Goal: Book appointment/travel/reservation

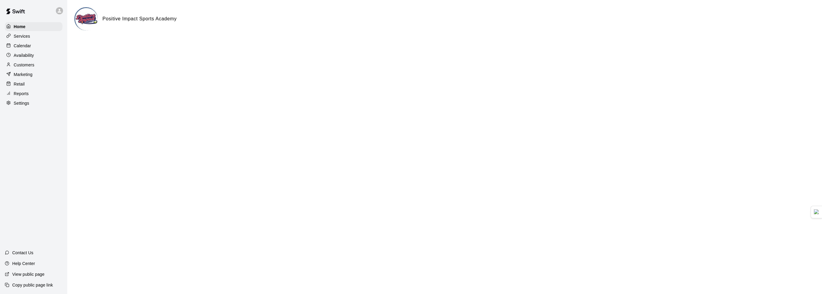
click at [34, 50] on div "Calendar" at bounding box center [34, 45] width 58 height 9
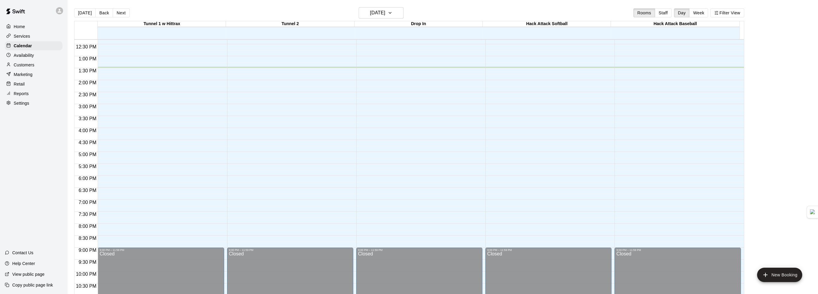
scroll to position [312, 0]
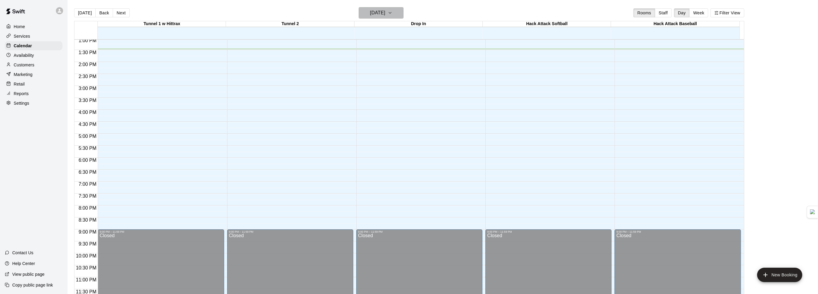
click at [392, 10] on icon "button" at bounding box center [389, 12] width 5 height 7
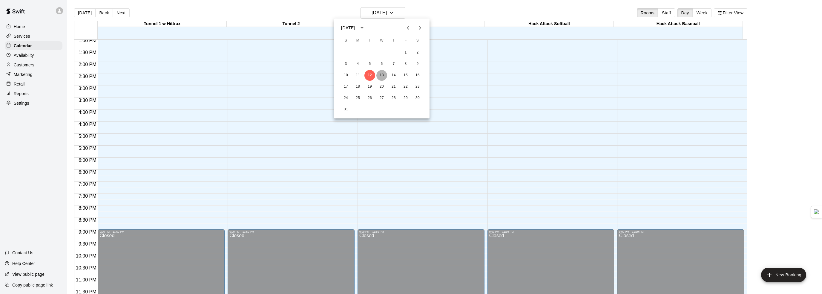
click at [381, 71] on button "13" at bounding box center [381, 75] width 11 height 11
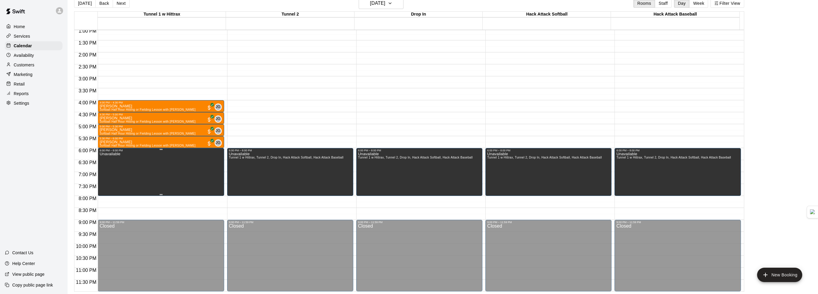
click at [180, 173] on div "Unavailable" at bounding box center [160, 299] width 122 height 294
click at [103, 173] on icon "delete" at bounding box center [104, 172] width 7 height 7
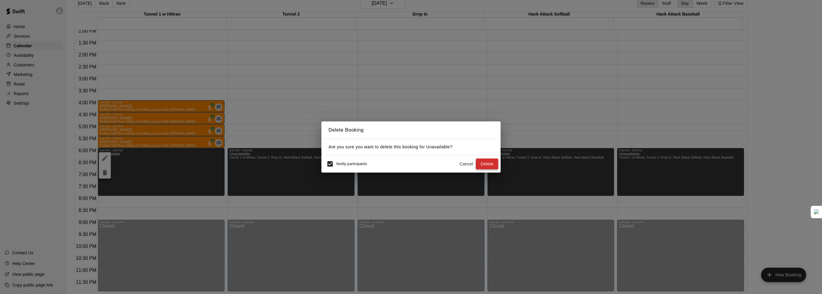
click at [482, 163] on button "Delete" at bounding box center [487, 163] width 22 height 11
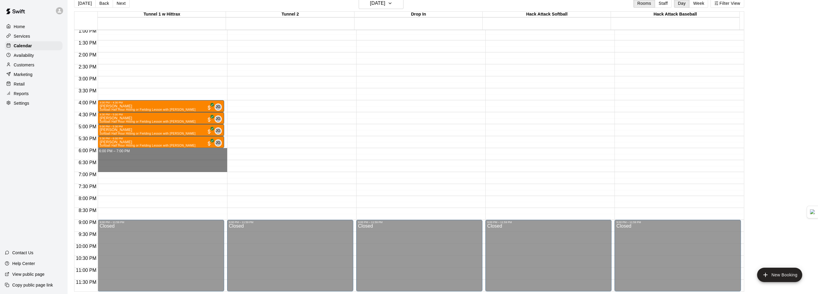
drag, startPoint x: 118, startPoint y: 150, endPoint x: 118, endPoint y: 169, distance: 19.7
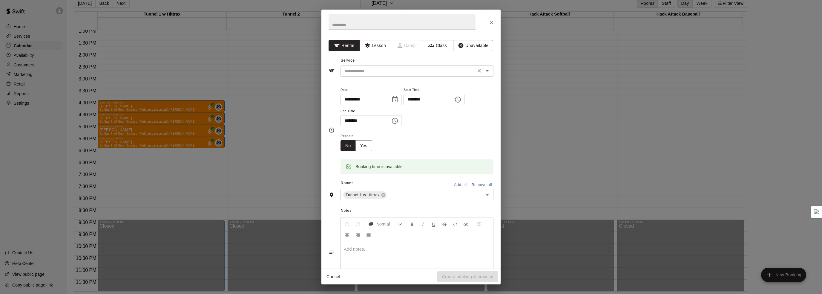
click at [386, 70] on input "text" at bounding box center [408, 70] width 132 height 7
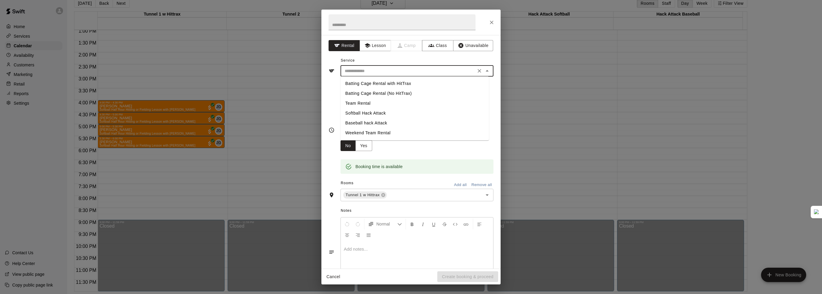
click at [361, 104] on li "Team Rental" at bounding box center [415, 103] width 148 height 10
type input "**********"
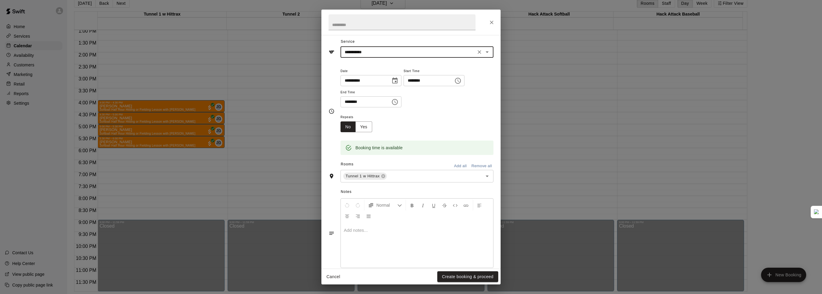
scroll to position [29, 0]
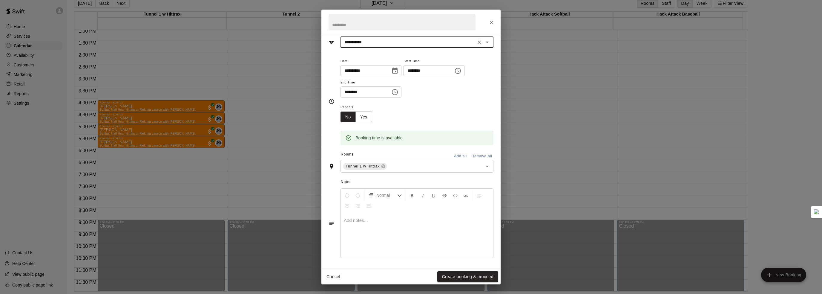
click at [457, 155] on button "Add all" at bounding box center [460, 155] width 19 height 9
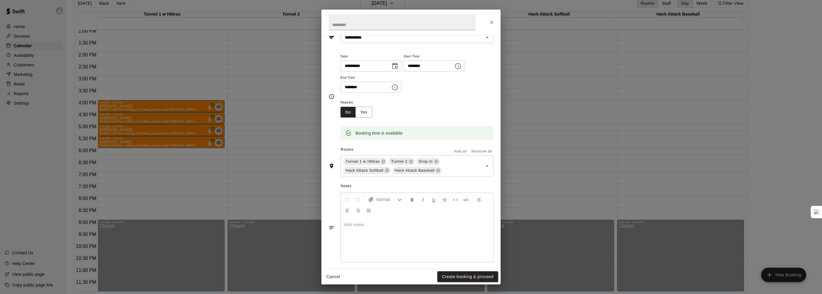
scroll to position [38, 0]
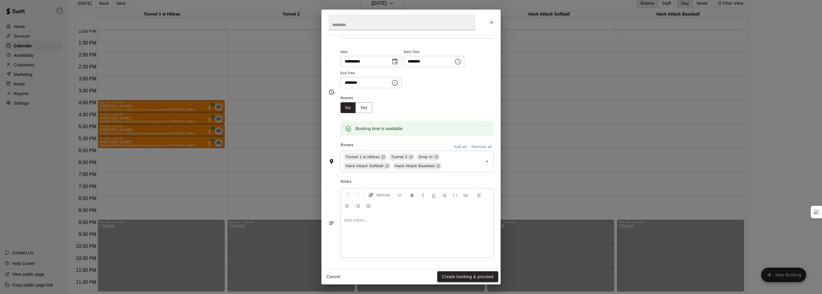
click at [457, 277] on button "Create booking & proceed" at bounding box center [467, 276] width 61 height 11
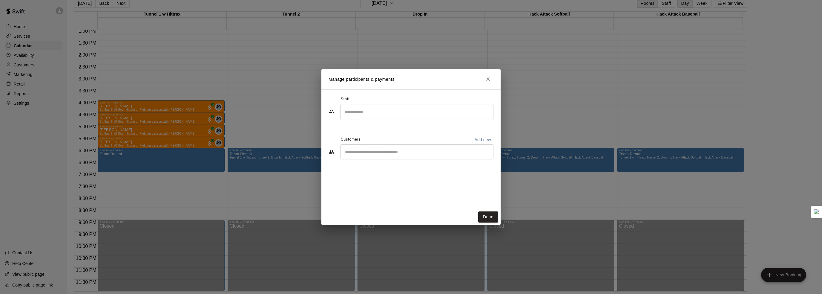
click at [386, 160] on div "​" at bounding box center [411, 152] width 165 height 16
click at [386, 155] on div "​" at bounding box center [417, 151] width 153 height 15
click at [427, 154] on input "Start typing to search customers..." at bounding box center [417, 152] width 148 height 6
type input "***"
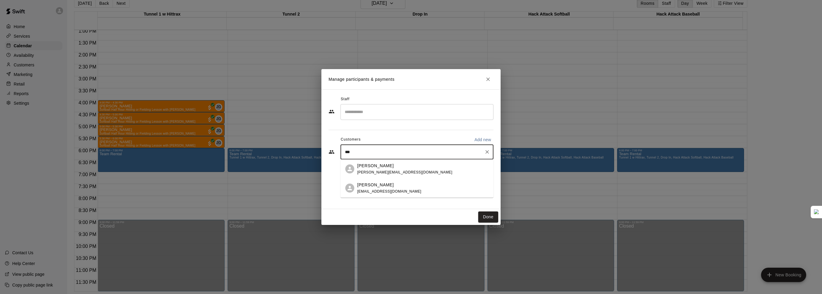
click at [406, 185] on div "Joe Naughton" at bounding box center [389, 184] width 64 height 6
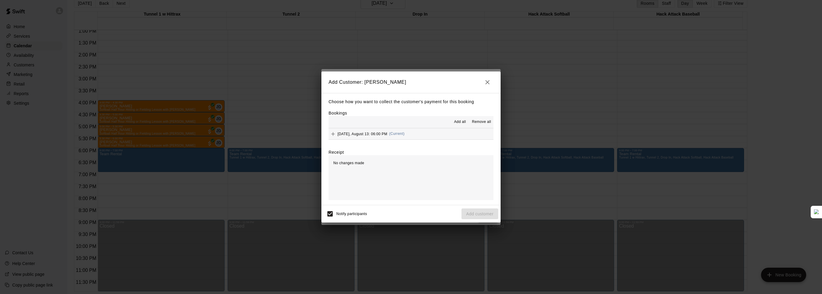
click at [459, 120] on span "Add all" at bounding box center [460, 122] width 12 height 6
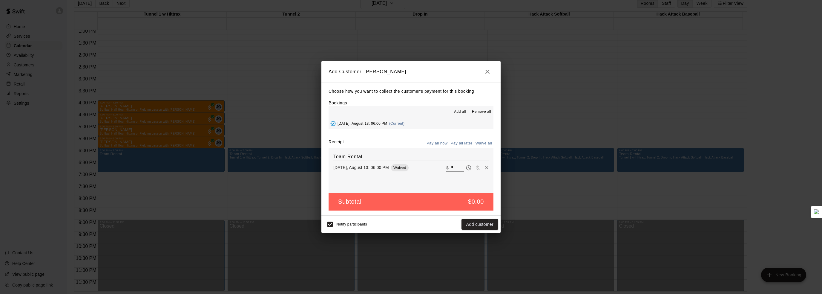
click at [451, 167] on input "*" at bounding box center [457, 168] width 13 height 8
drag, startPoint x: 451, startPoint y: 167, endPoint x: 413, endPoint y: 163, distance: 38.7
click at [413, 163] on div "Wednesday, August 13: 06:00 PM Waived ​ $ *" at bounding box center [410, 167] width 155 height 9
type input "*****"
click at [477, 224] on button "Checkout" at bounding box center [484, 224] width 28 height 11
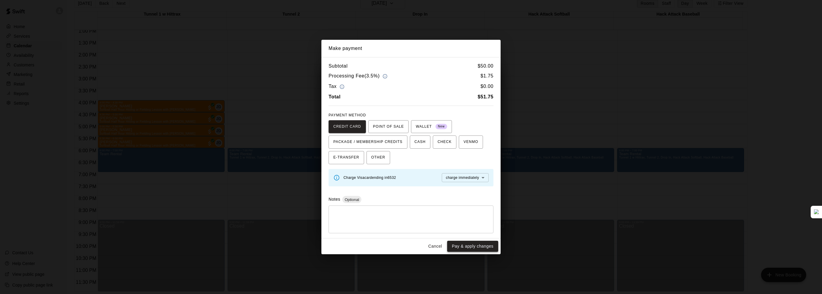
click at [464, 248] on button "Pay & apply changes" at bounding box center [472, 245] width 51 height 11
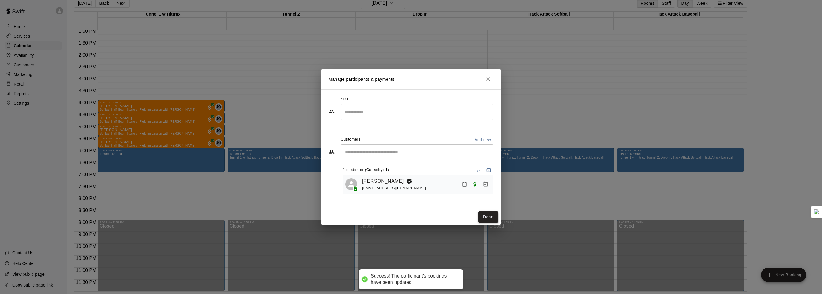
click at [490, 216] on button "Done" at bounding box center [488, 216] width 20 height 11
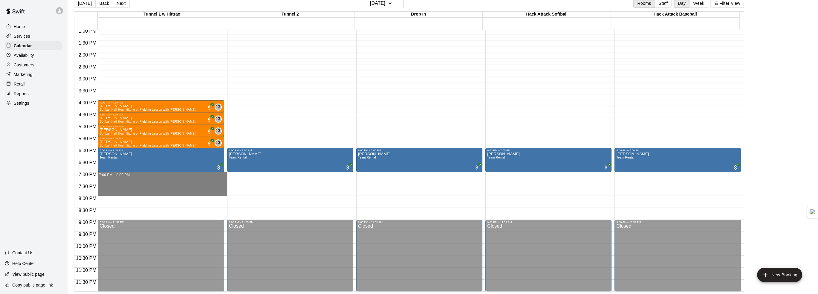
drag, startPoint x: 123, startPoint y: 174, endPoint x: 123, endPoint y: 194, distance: 19.1
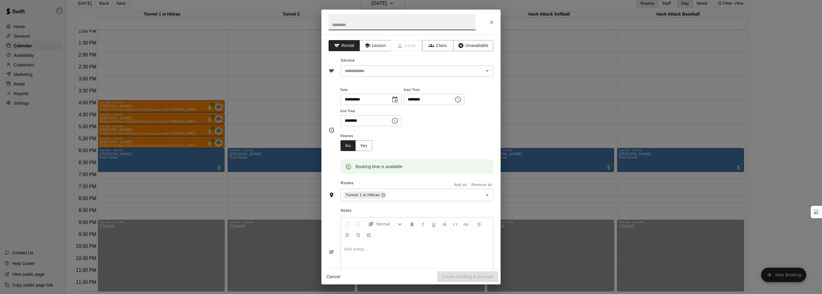
click at [495, 25] on button "Close" at bounding box center [491, 22] width 11 height 11
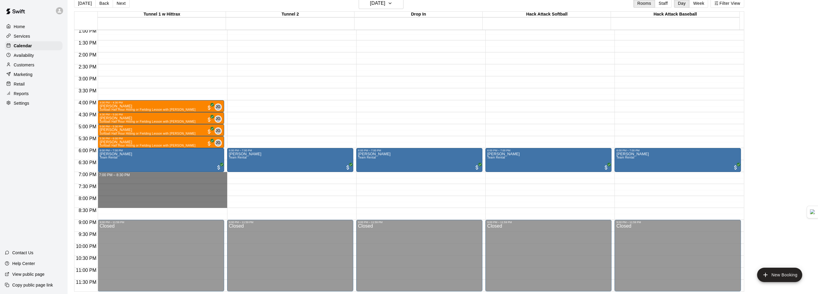
drag, startPoint x: 114, startPoint y: 174, endPoint x: 113, endPoint y: 203, distance: 29.0
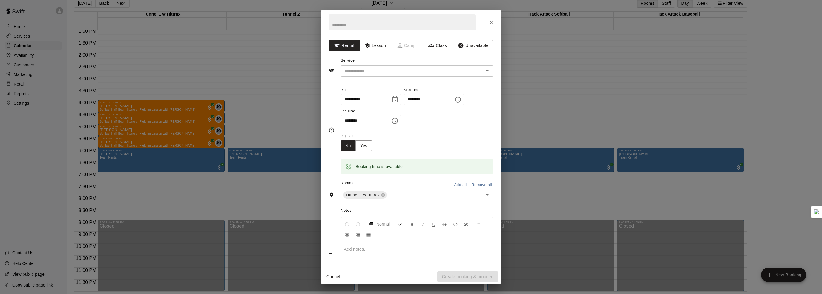
click at [430, 101] on input "********" at bounding box center [427, 99] width 46 height 11
click at [429, 99] on input "********" at bounding box center [427, 99] width 46 height 11
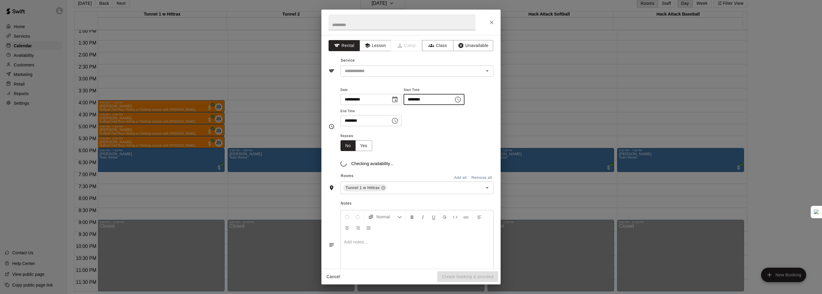
type input "********"
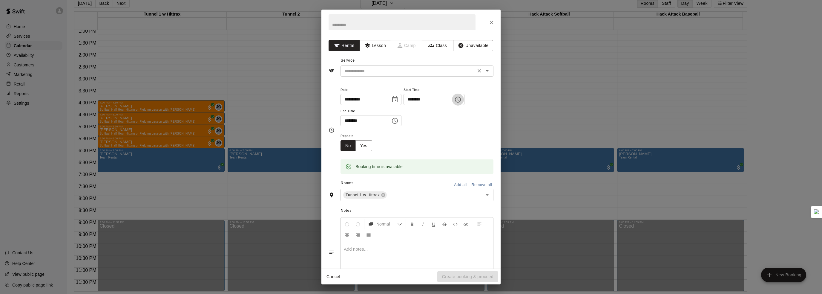
click at [397, 72] on input "text" at bounding box center [408, 70] width 132 height 7
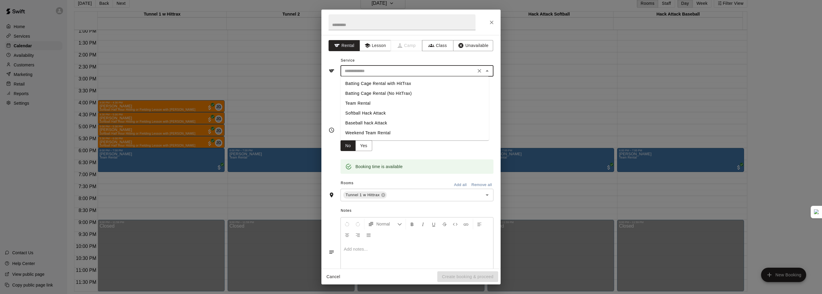
click at [372, 104] on li "Team Rental" at bounding box center [415, 103] width 148 height 10
type input "**********"
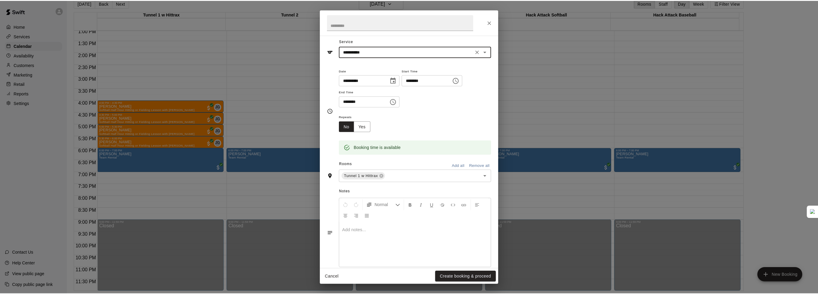
scroll to position [29, 0]
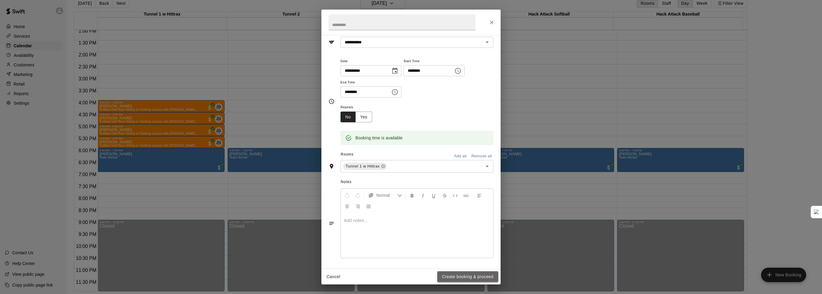
click at [458, 276] on button "Create booking & proceed" at bounding box center [467, 276] width 61 height 11
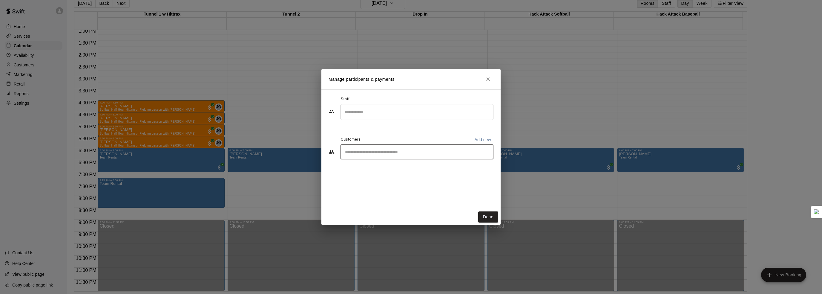
click at [376, 154] on input "Start typing to search customers..." at bounding box center [417, 152] width 148 height 6
type input "*****"
click at [379, 163] on p "Billy Bagwell" at bounding box center [375, 165] width 36 height 6
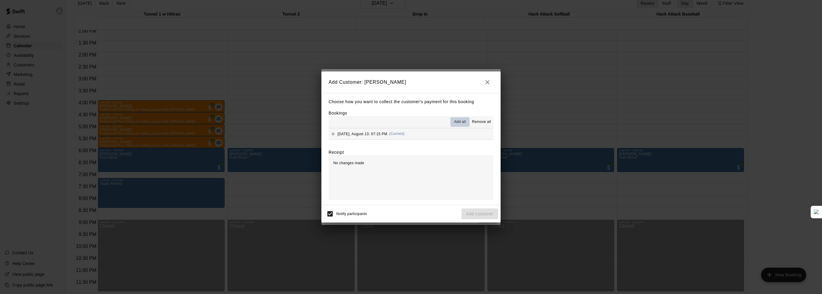
click at [463, 121] on span "Add all" at bounding box center [460, 122] width 12 height 6
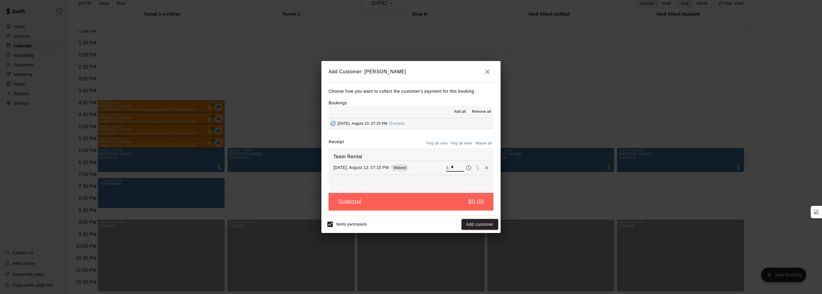
drag, startPoint x: 450, startPoint y: 167, endPoint x: 436, endPoint y: 167, distance: 13.7
click at [437, 167] on div "Wednesday, August 13: 07:15 PM Waived ​ $ *" at bounding box center [410, 167] width 155 height 9
type input "*****"
click at [478, 222] on button "Checkout" at bounding box center [484, 224] width 28 height 11
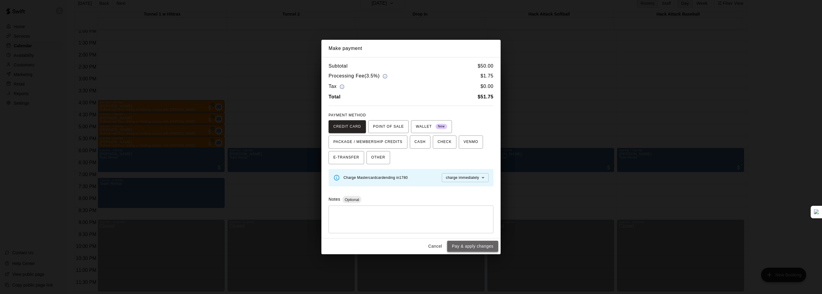
click at [472, 246] on button "Pay & apply changes" at bounding box center [472, 245] width 51 height 11
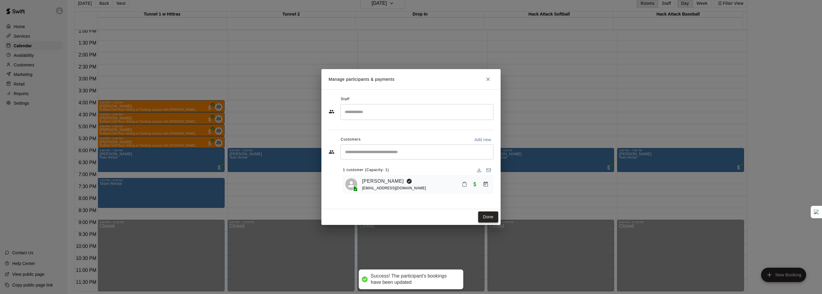
click at [484, 215] on button "Done" at bounding box center [488, 216] width 20 height 11
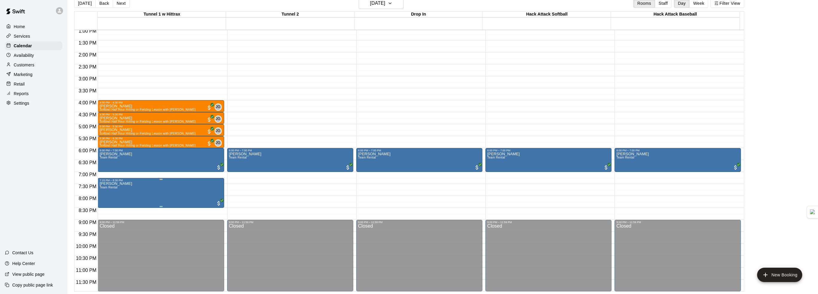
click at [101, 186] on icon "edit" at bounding box center [104, 187] width 7 height 7
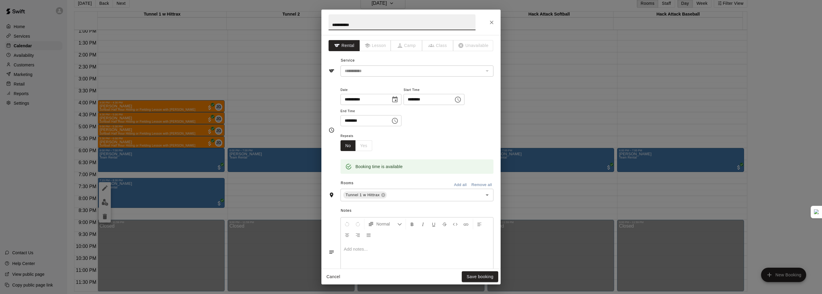
click at [455, 183] on button "Add all" at bounding box center [460, 184] width 19 height 9
click at [470, 276] on button "Save booking" at bounding box center [480, 276] width 36 height 11
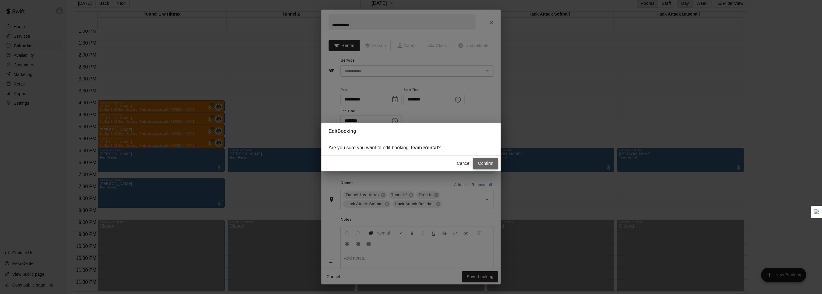
click at [488, 161] on button "Confirm" at bounding box center [485, 163] width 25 height 11
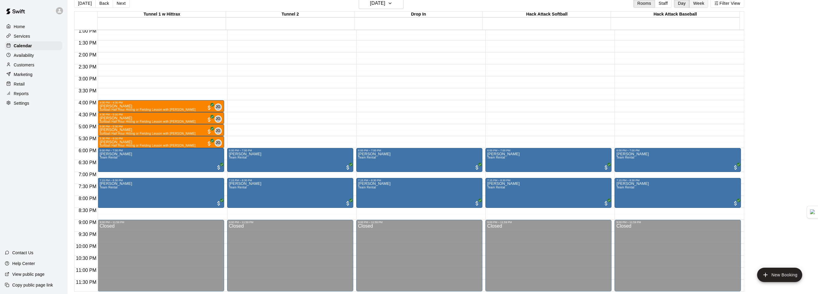
click at [701, 2] on button "Week" at bounding box center [698, 3] width 19 height 9
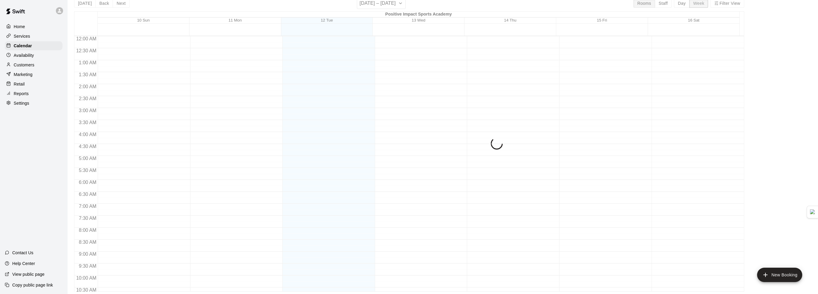
scroll to position [318, 0]
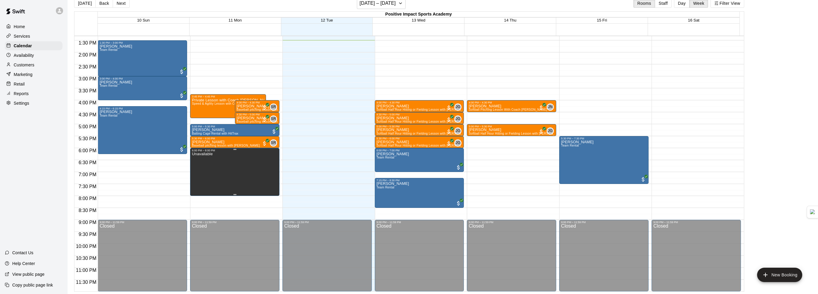
click at [231, 162] on div "Unavailable" at bounding box center [235, 299] width 86 height 294
click at [301, 165] on div at bounding box center [411, 147] width 822 height 294
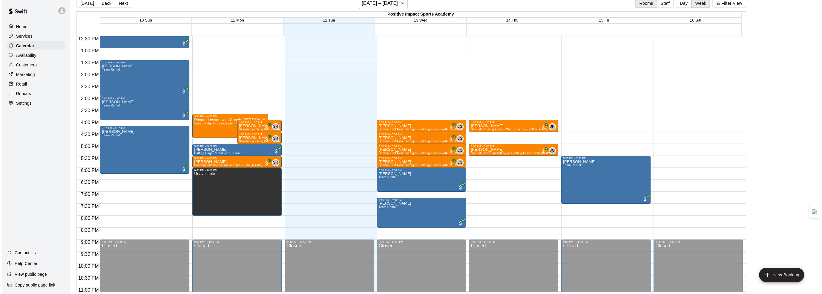
scroll to position [259, 0]
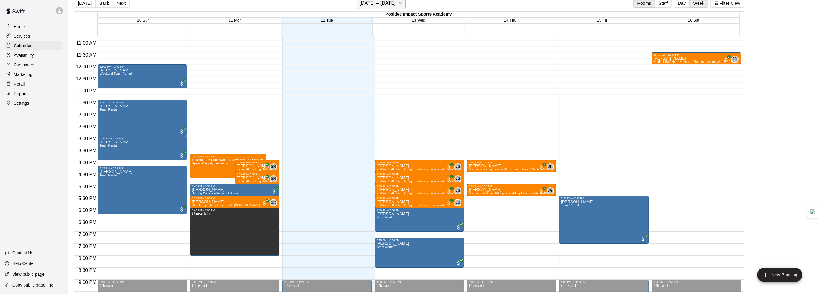
click at [396, 3] on button "August 10 – 16" at bounding box center [381, 3] width 49 height 11
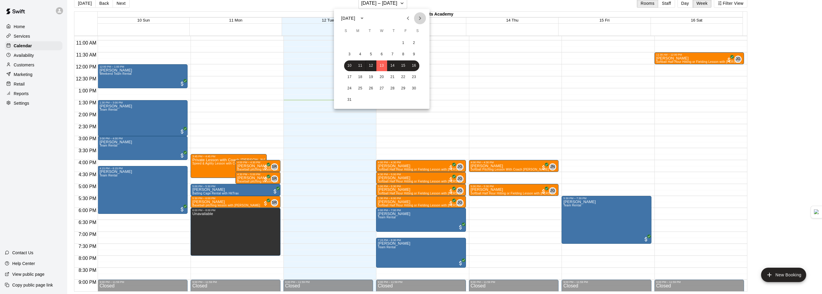
click at [420, 19] on icon "Next month" at bounding box center [420, 18] width 2 height 4
click at [346, 64] on button "9" at bounding box center [349, 65] width 11 height 11
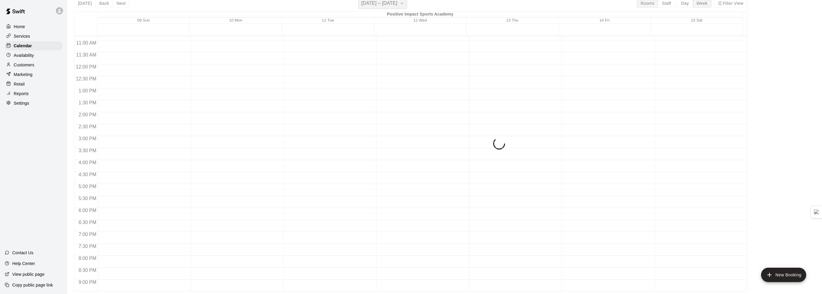
scroll to position [7, 0]
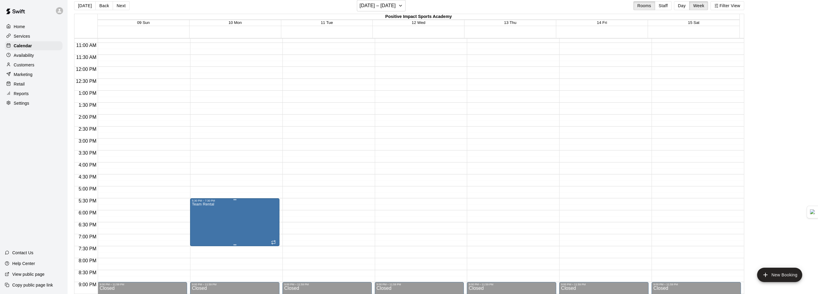
click at [198, 210] on icon "edit" at bounding box center [197, 208] width 7 height 7
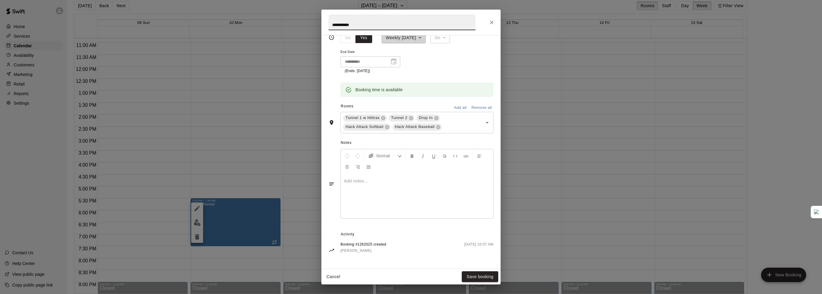
scroll to position [0, 0]
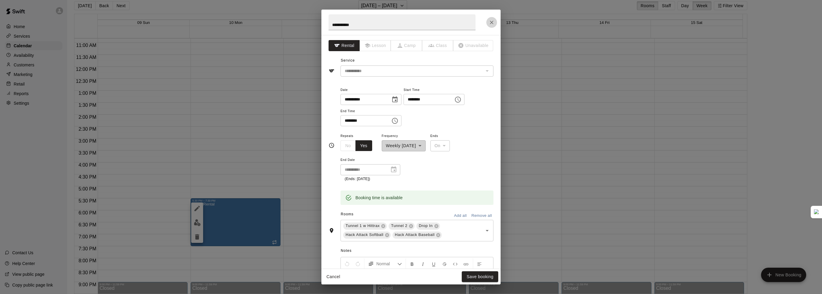
click at [495, 20] on button "Close" at bounding box center [491, 22] width 11 height 11
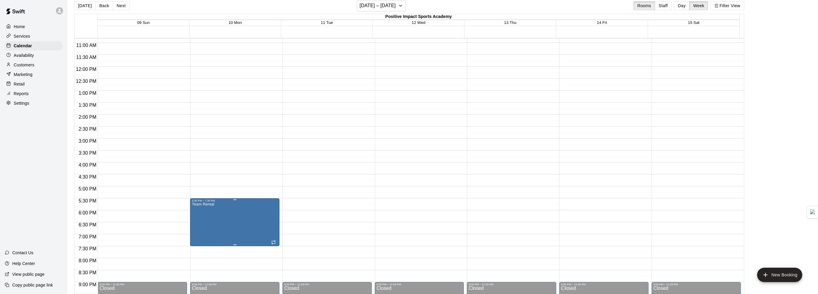
click at [198, 221] on img "edit" at bounding box center [197, 222] width 7 height 7
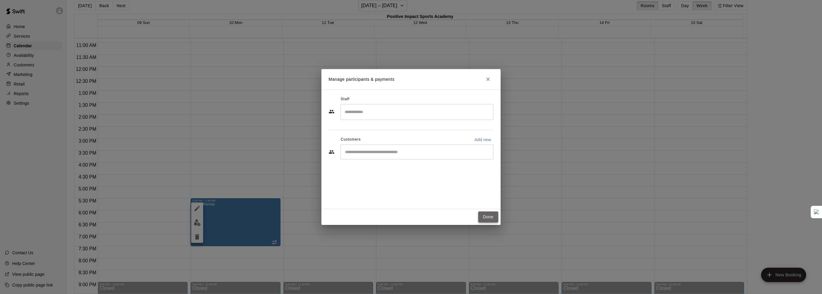
drag, startPoint x: 488, startPoint y: 217, endPoint x: 181, endPoint y: 248, distance: 307.8
click at [488, 217] on button "Done" at bounding box center [488, 216] width 20 height 11
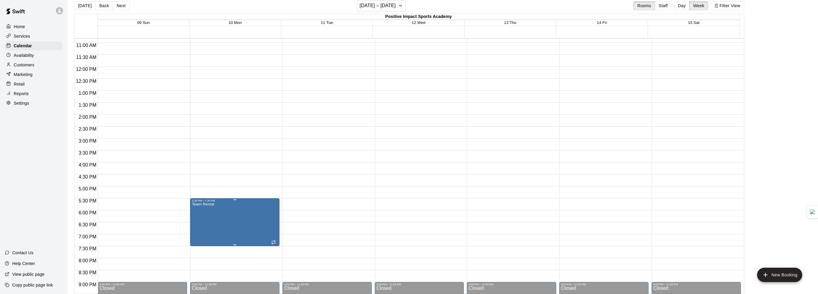
click at [199, 237] on icon "delete" at bounding box center [197, 236] width 4 height 5
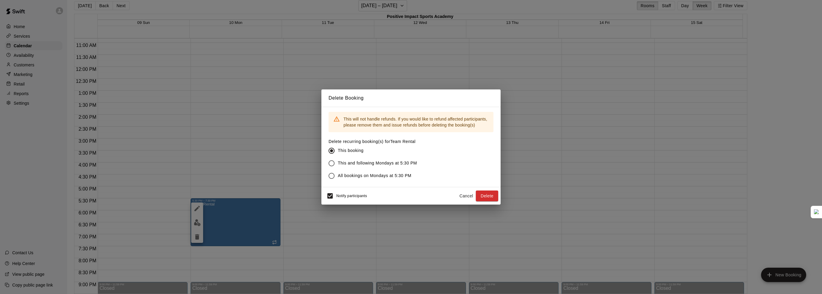
click at [365, 196] on span "Notify participants" at bounding box center [351, 196] width 31 height 4
click at [484, 194] on button "Delete" at bounding box center [487, 195] width 22 height 11
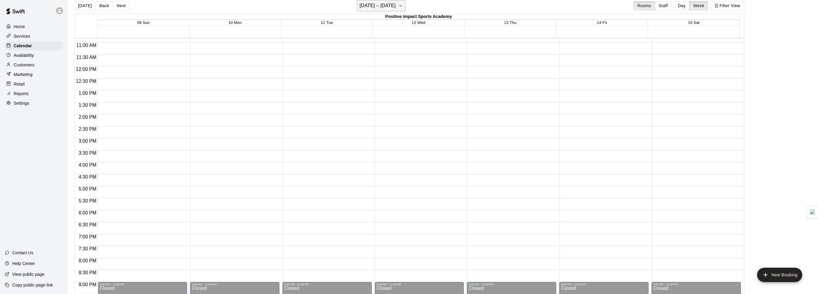
click at [381, 6] on h6 "November 09 – 15" at bounding box center [377, 5] width 36 height 8
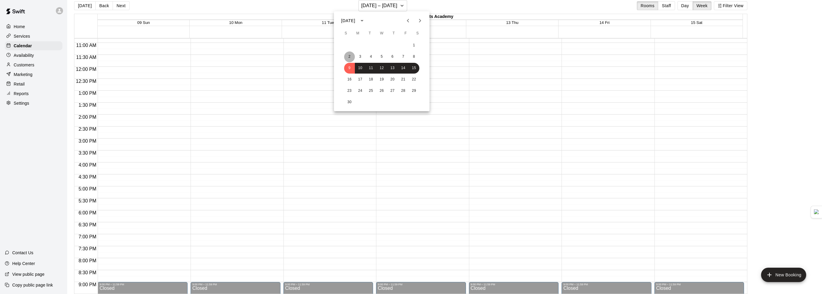
click at [349, 55] on button "2" at bounding box center [349, 56] width 11 height 11
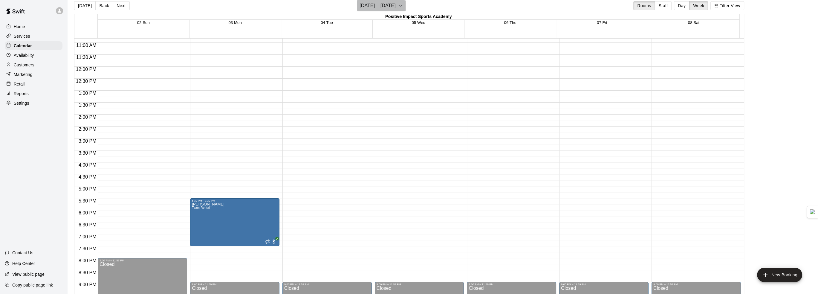
click at [376, 7] on h6 "November 02 – 08" at bounding box center [377, 5] width 36 height 8
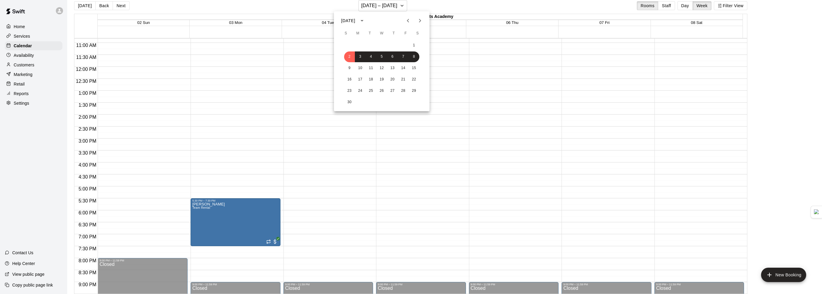
click at [355, 22] on div "November 2025" at bounding box center [348, 21] width 14 height 6
click at [410, 5] on div at bounding box center [411, 147] width 822 height 294
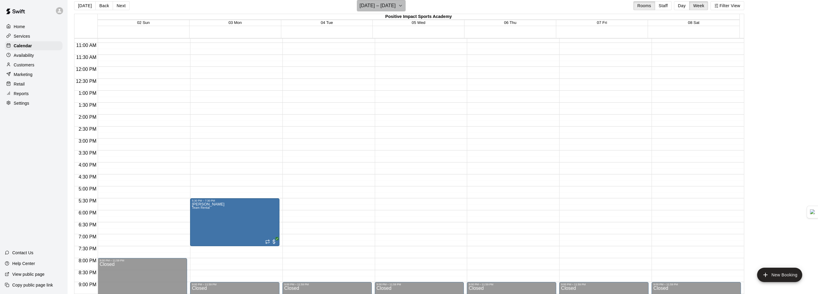
click at [403, 6] on icon "button" at bounding box center [400, 5] width 5 height 7
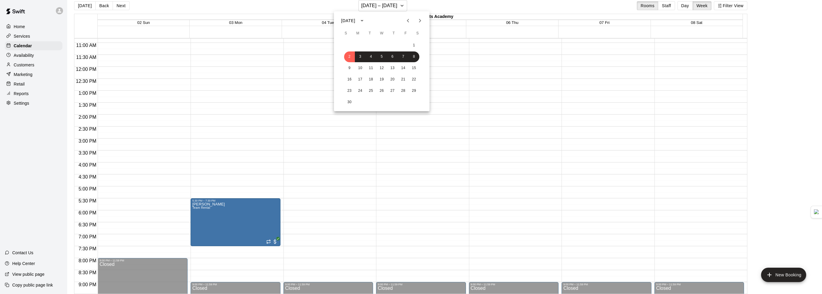
click at [404, 19] on button "Previous month" at bounding box center [408, 21] width 12 height 12
click at [351, 69] on button "10" at bounding box center [349, 68] width 11 height 11
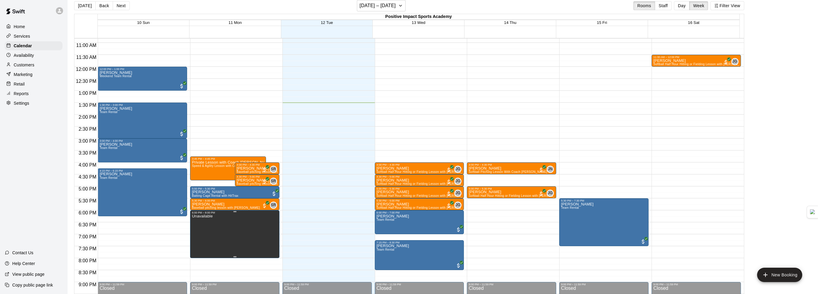
click at [202, 236] on button "delete" at bounding box center [197, 235] width 12 height 12
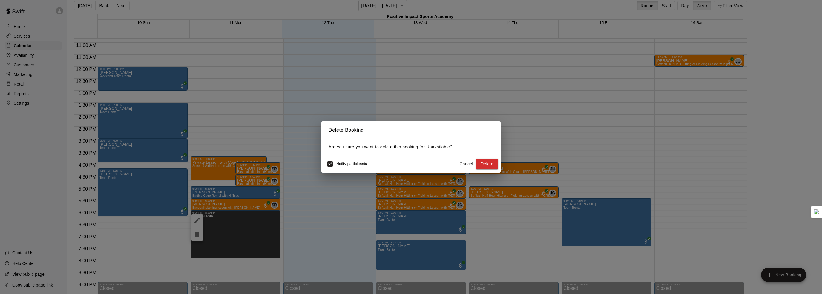
click at [493, 160] on button "Delete" at bounding box center [487, 163] width 22 height 11
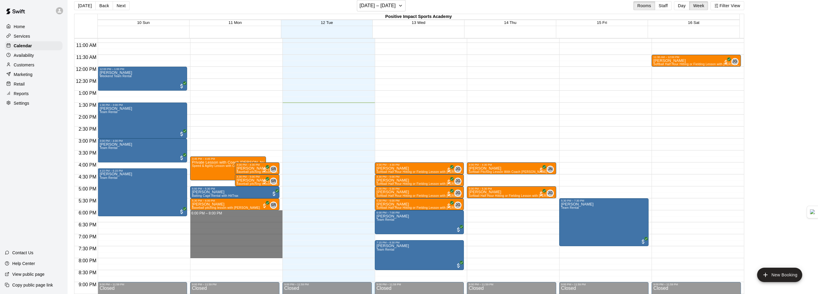
drag, startPoint x: 204, startPoint y: 212, endPoint x: 205, endPoint y: 252, distance: 40.0
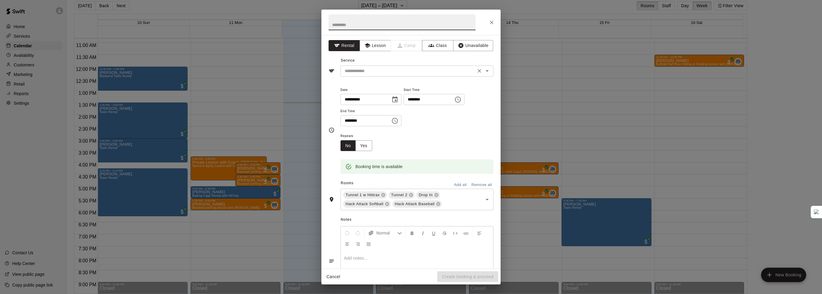
click at [387, 71] on input "text" at bounding box center [408, 70] width 132 height 7
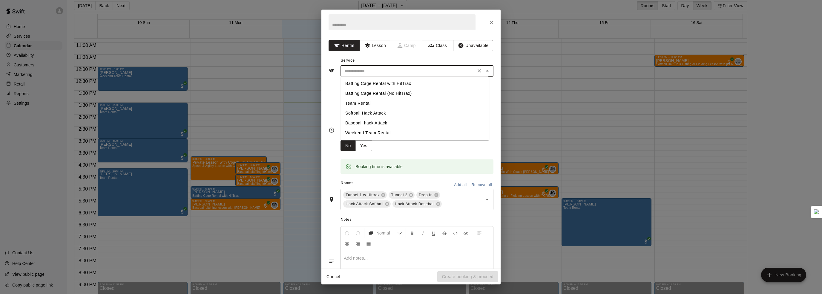
click at [370, 102] on li "Team Rental" at bounding box center [415, 103] width 148 height 10
type input "**********"
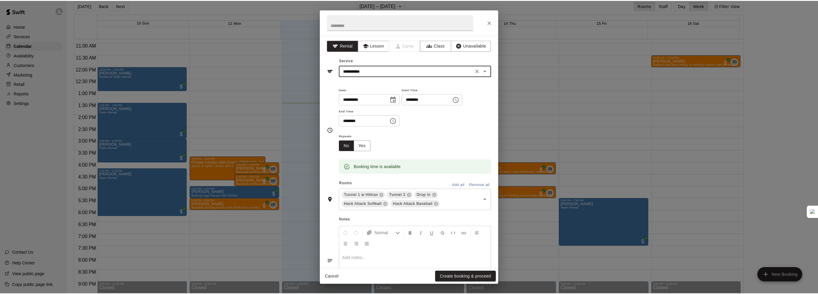
scroll to position [38, 0]
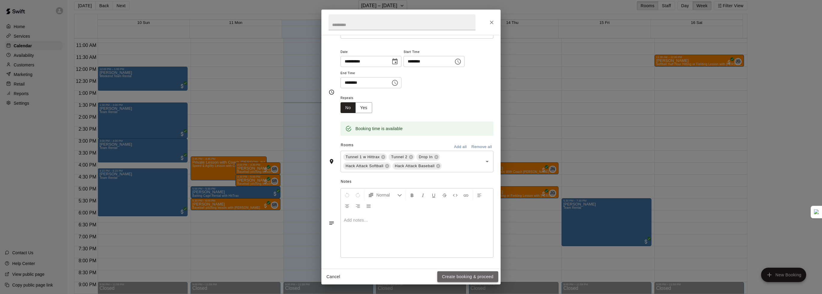
click at [476, 277] on button "Create booking & proceed" at bounding box center [467, 276] width 61 height 11
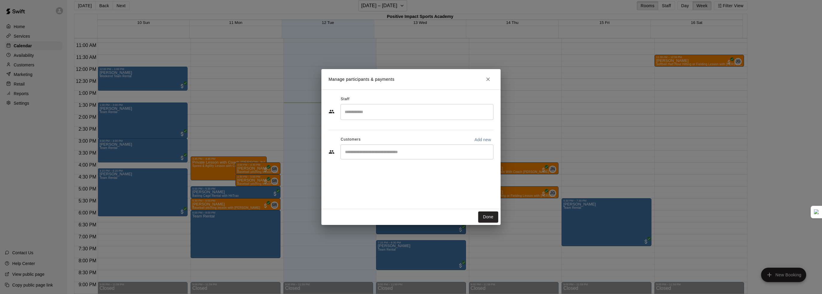
click at [370, 154] on input "Start typing to search customers..." at bounding box center [417, 152] width 148 height 6
type input "*****"
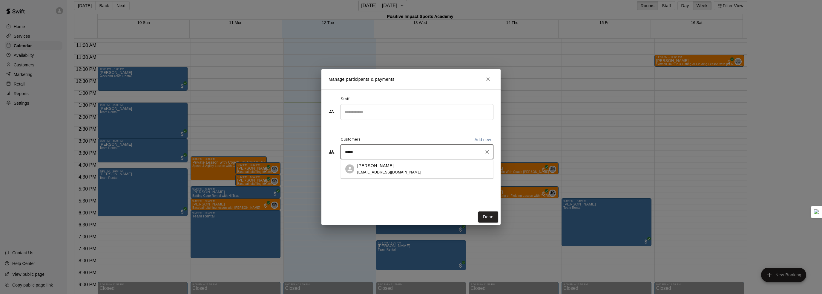
click at [381, 166] on p "[PERSON_NAME]" at bounding box center [375, 165] width 36 height 6
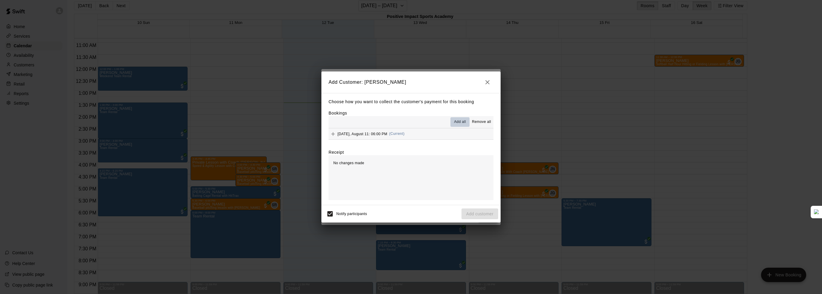
click at [459, 122] on span "Add all" at bounding box center [460, 122] width 12 height 6
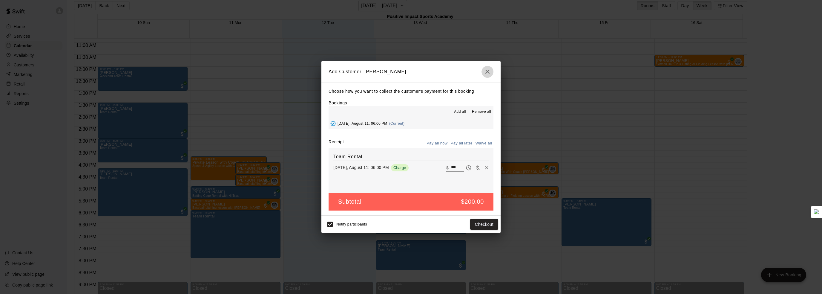
click at [488, 71] on icon "button" at bounding box center [487, 72] width 4 height 4
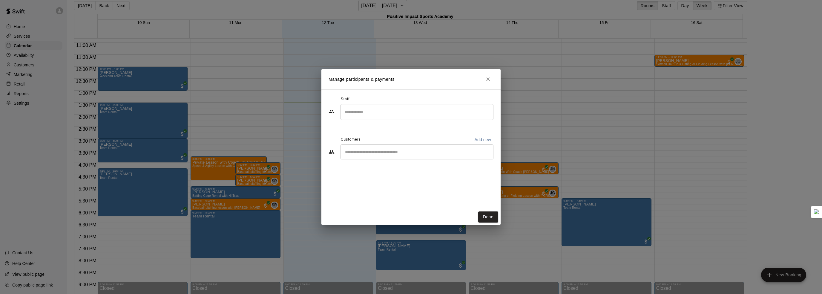
click at [490, 80] on icon "Close" at bounding box center [488, 79] width 6 height 6
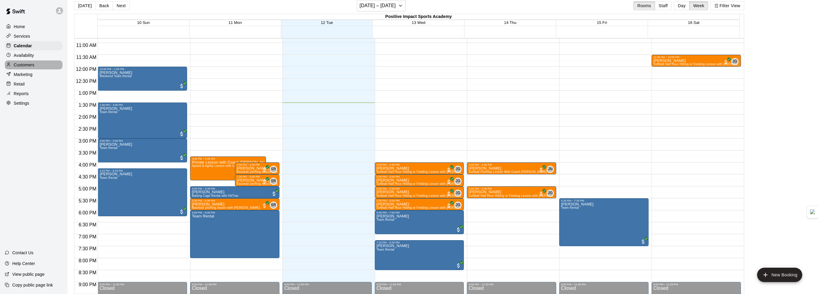
click at [42, 63] on div "Customers" at bounding box center [34, 64] width 58 height 9
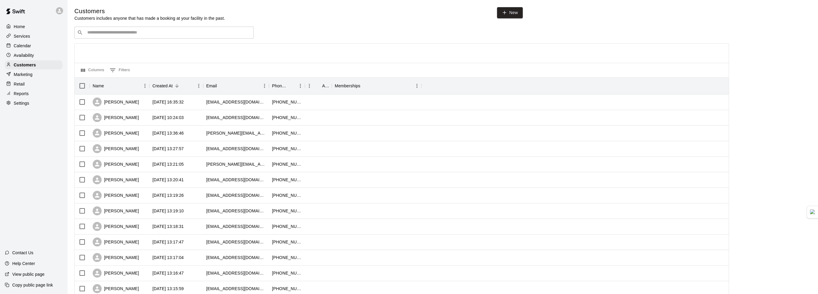
click at [111, 37] on div "​ ​" at bounding box center [163, 33] width 179 height 12
type input "*****"
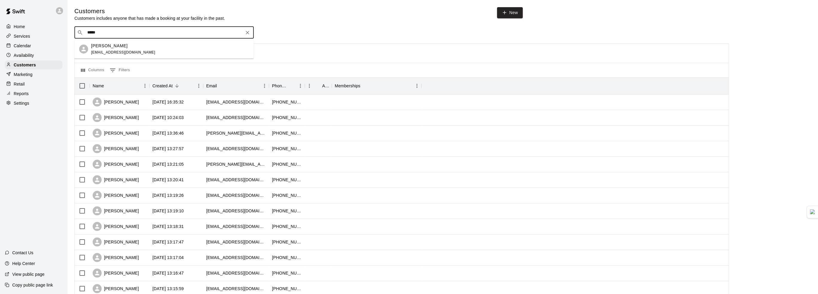
click at [117, 44] on p "[PERSON_NAME]" at bounding box center [109, 46] width 36 height 6
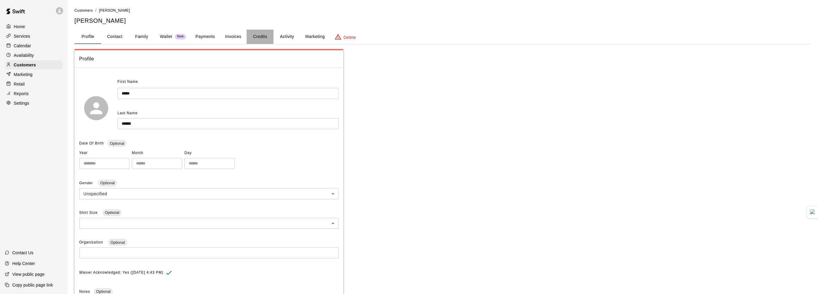
click at [261, 37] on button "Credits" at bounding box center [259, 37] width 27 height 14
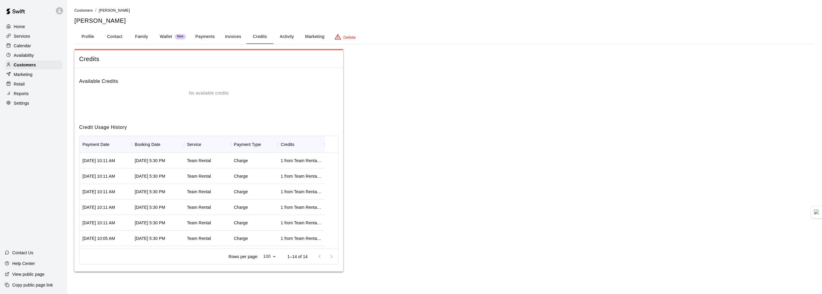
click at [196, 189] on div "Team Rental" at bounding box center [199, 191] width 24 height 6
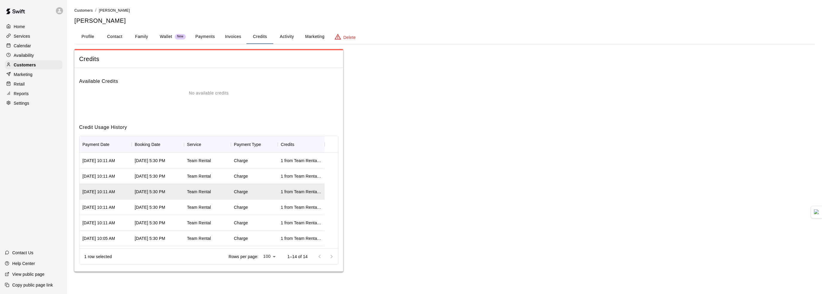
drag, startPoint x: 199, startPoint y: 191, endPoint x: 187, endPoint y: 191, distance: 11.7
click at [187, 191] on div "Team Rental" at bounding box center [207, 192] width 47 height 16
click at [37, 47] on div "Calendar" at bounding box center [34, 45] width 58 height 9
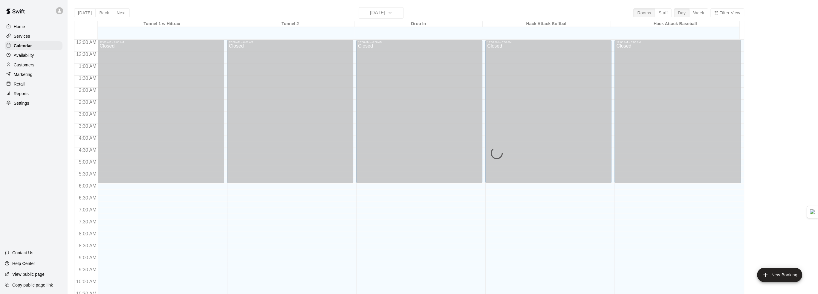
scroll to position [294, 0]
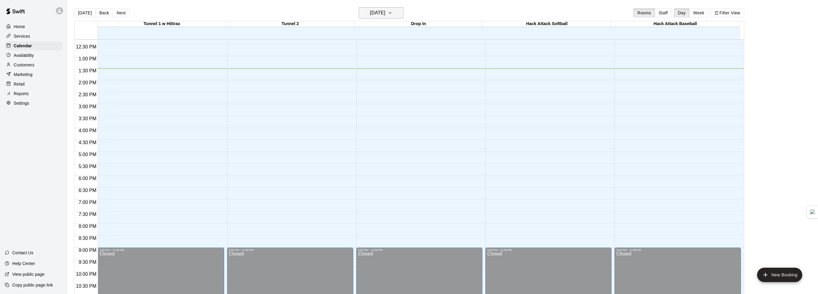
click at [397, 14] on button "[DATE]" at bounding box center [380, 12] width 45 height 11
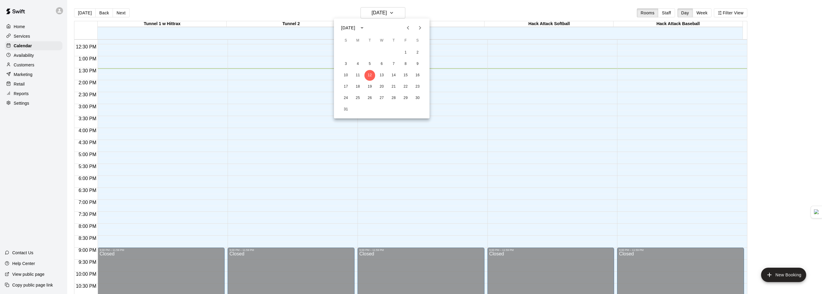
click at [417, 29] on icon "Next month" at bounding box center [419, 27] width 7 height 7
click at [346, 65] on button "2" at bounding box center [346, 64] width 11 height 11
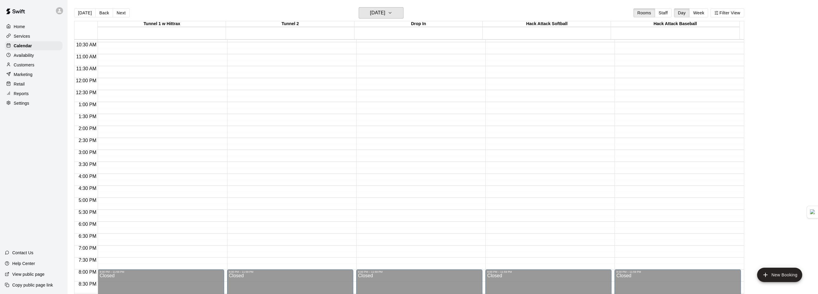
scroll to position [205, 0]
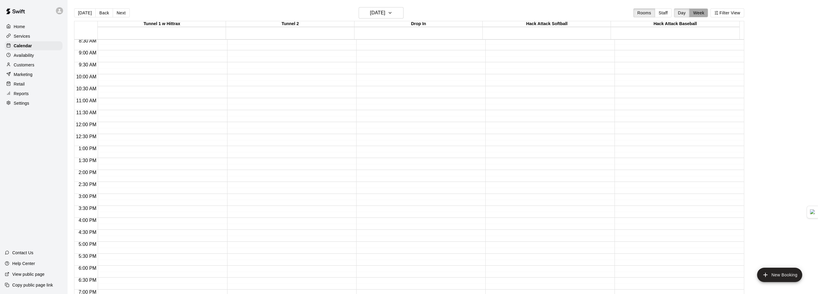
click at [698, 11] on button "Week" at bounding box center [698, 12] width 19 height 9
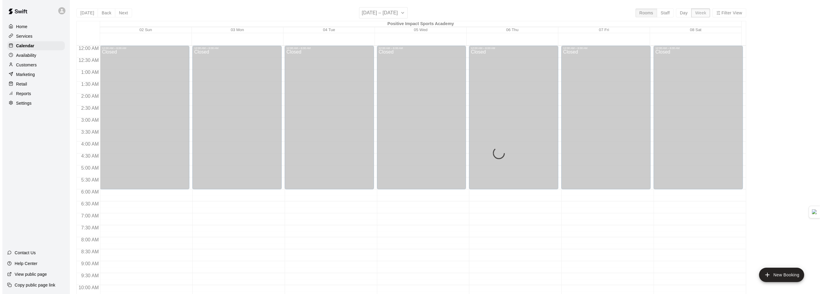
scroll to position [337, 0]
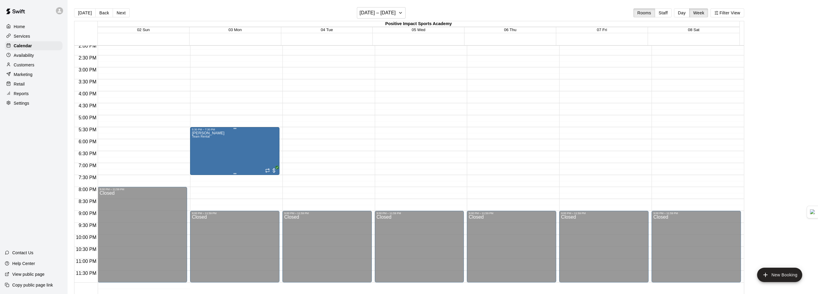
click at [237, 145] on div "Mandi Harvey Team Rental" at bounding box center [235, 278] width 86 height 294
click at [199, 152] on img "edit" at bounding box center [197, 151] width 7 height 7
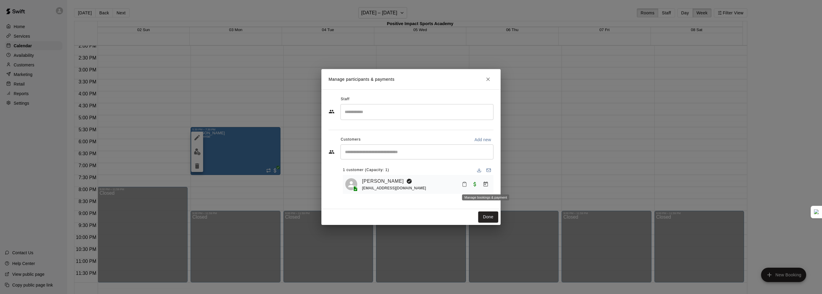
click at [486, 185] on icon "Manage bookings & payment" at bounding box center [486, 184] width 6 height 6
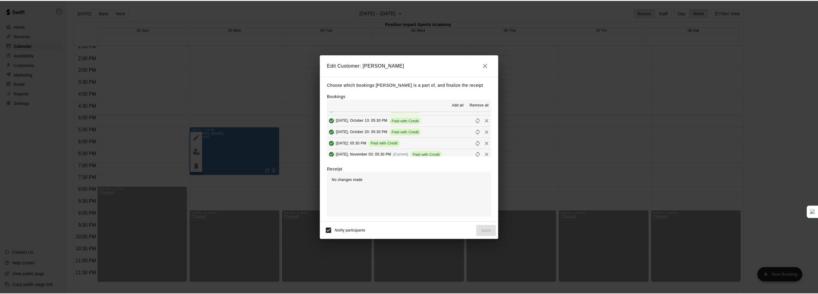
scroll to position [11, 0]
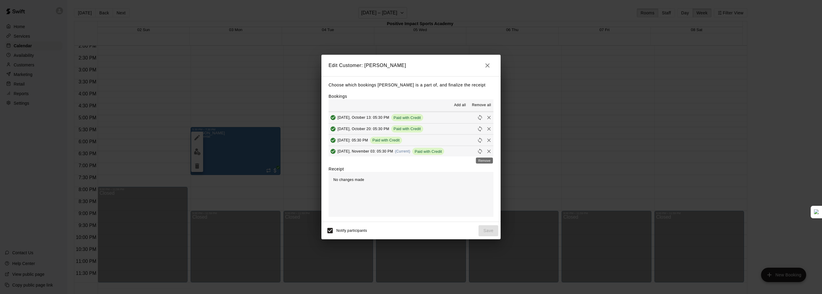
click at [487, 151] on icon "Remove" at bounding box center [489, 151] width 4 height 4
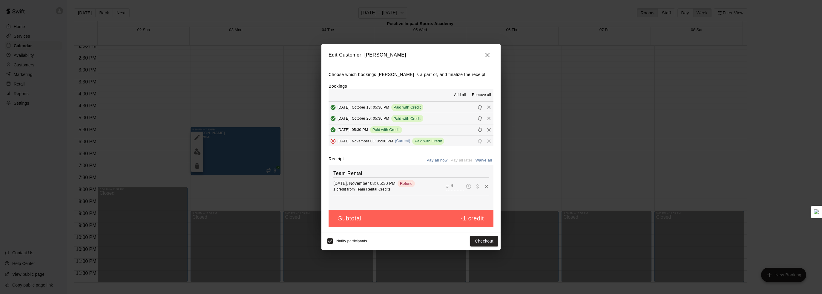
click at [349, 241] on span "Notify participants" at bounding box center [351, 241] width 31 height 4
click at [490, 242] on button "Checkout" at bounding box center [484, 240] width 28 height 11
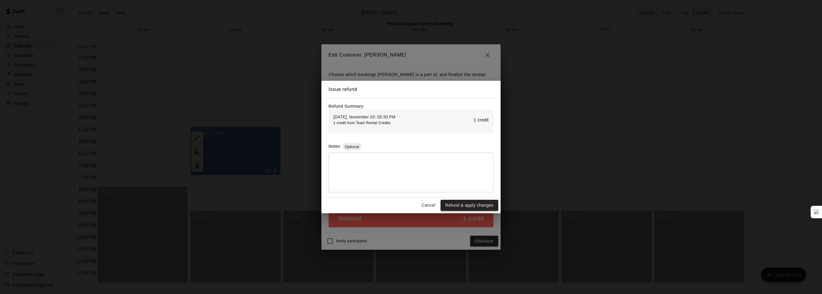
click at [467, 207] on button "Refund & apply changes" at bounding box center [470, 205] width 58 height 11
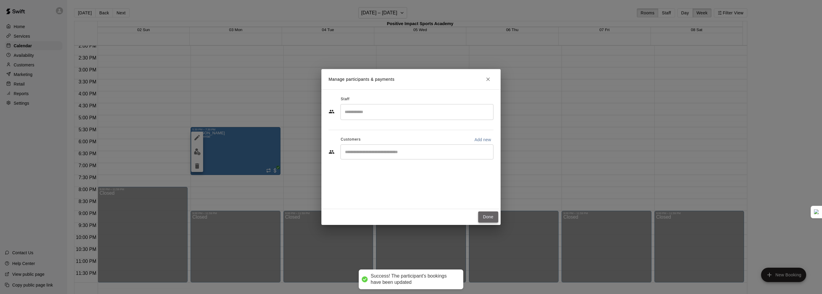
click at [488, 217] on button "Done" at bounding box center [488, 216] width 20 height 11
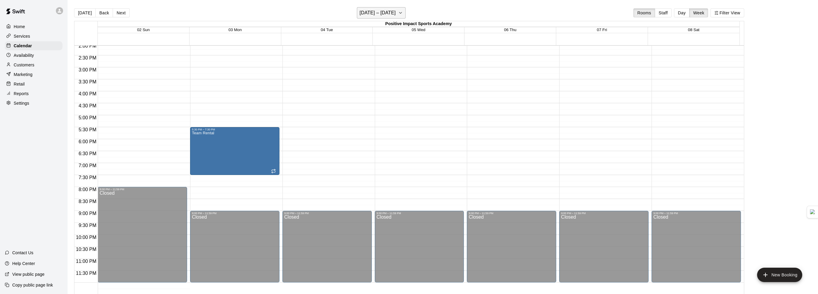
click at [369, 9] on h6 "November 02 – 08" at bounding box center [377, 13] width 36 height 8
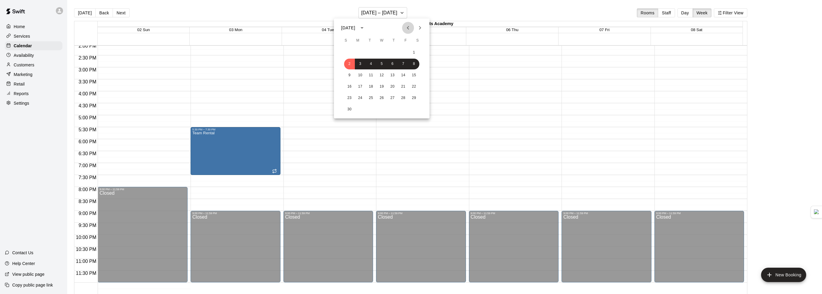
click at [406, 29] on icon "Previous month" at bounding box center [407, 27] width 7 height 7
click at [349, 75] on button "10" at bounding box center [349, 75] width 11 height 11
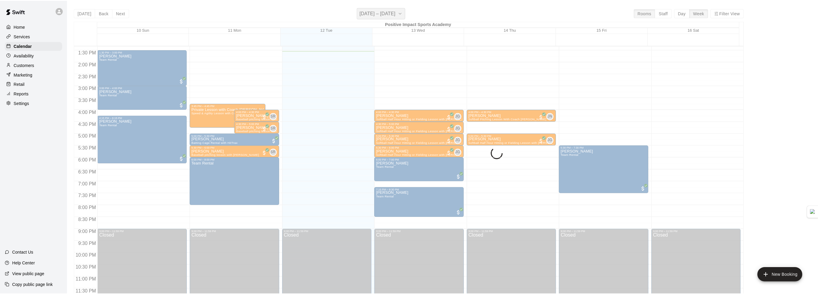
scroll to position [318, 0]
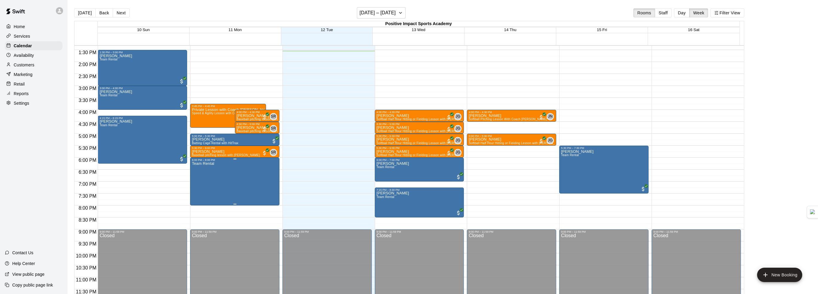
click at [197, 182] on img "edit" at bounding box center [197, 181] width 7 height 7
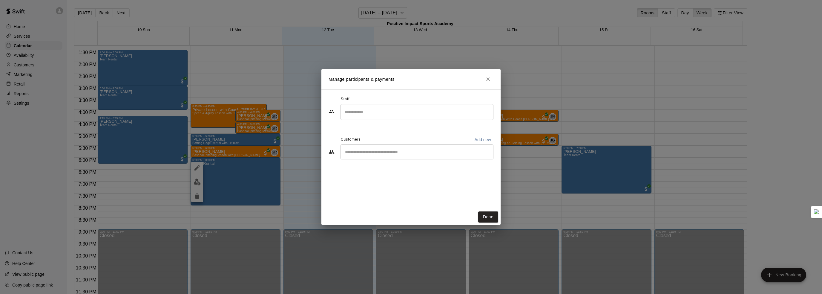
click at [382, 145] on div "​" at bounding box center [417, 151] width 153 height 15
type input "*****"
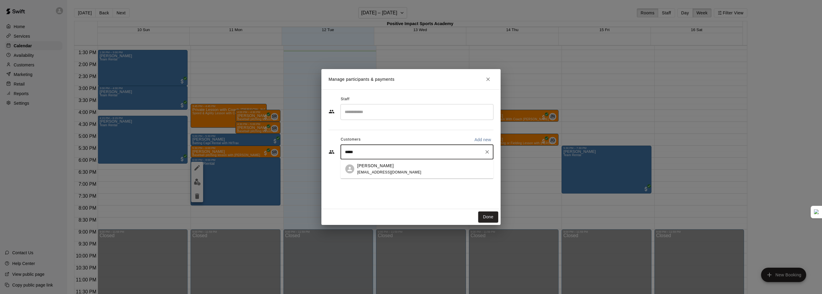
click at [380, 167] on p "[PERSON_NAME]" at bounding box center [375, 165] width 36 height 6
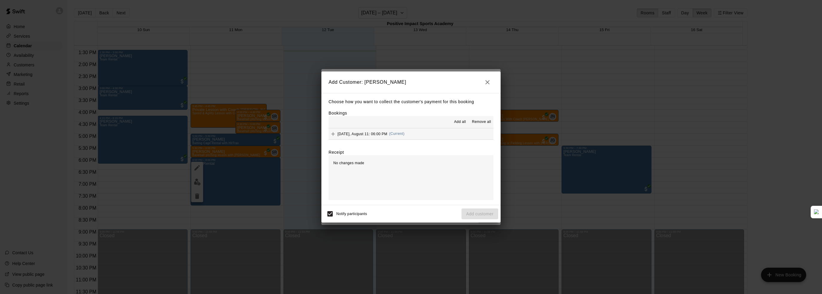
click at [456, 124] on span "Add all" at bounding box center [460, 122] width 12 height 6
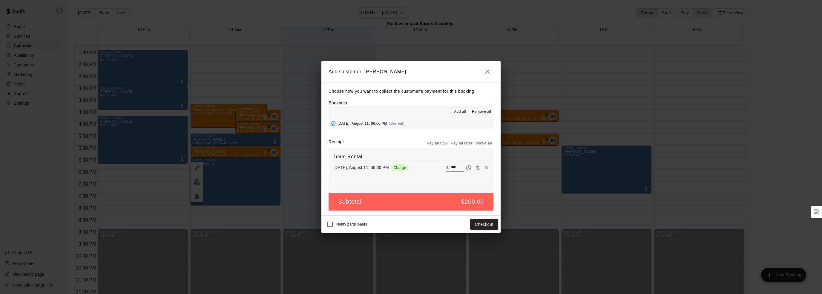
click at [439, 142] on button "Pay all now" at bounding box center [437, 143] width 24 height 9
click at [429, 92] on p "Choose how you want to collect the customer's payment for this booking" at bounding box center [411, 91] width 165 height 7
click at [485, 70] on icon "button" at bounding box center [487, 71] width 7 height 7
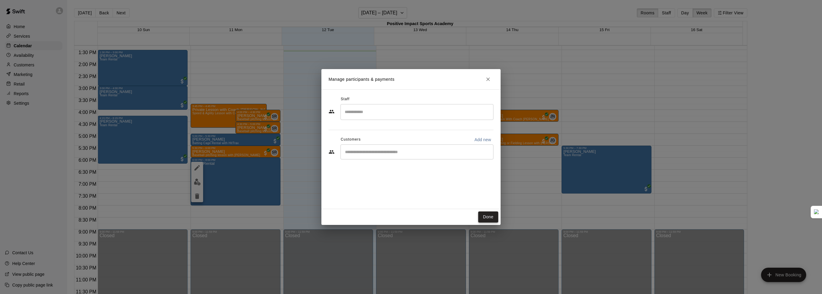
click at [491, 219] on button "Done" at bounding box center [488, 216] width 20 height 11
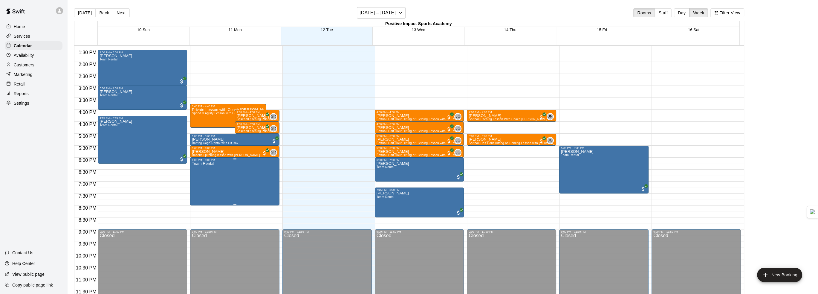
click at [200, 197] on icon "delete" at bounding box center [197, 195] width 7 height 7
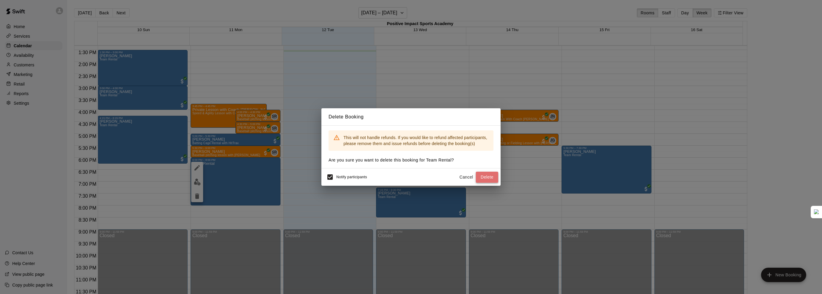
click at [485, 177] on button "Delete" at bounding box center [487, 176] width 22 height 11
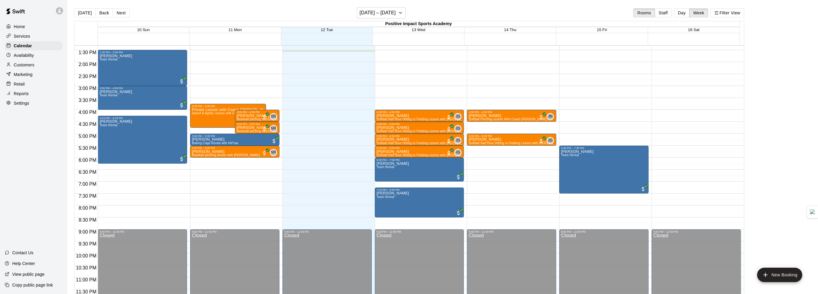
click at [24, 68] on p "Customers" at bounding box center [24, 65] width 21 height 6
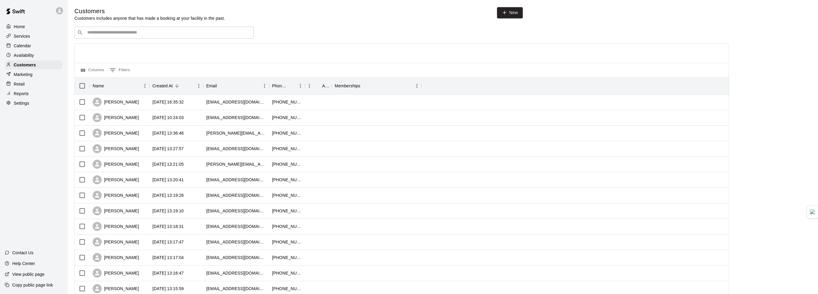
click at [137, 36] on input "Search customers by name or email" at bounding box center [167, 33] width 165 height 6
type input "*****"
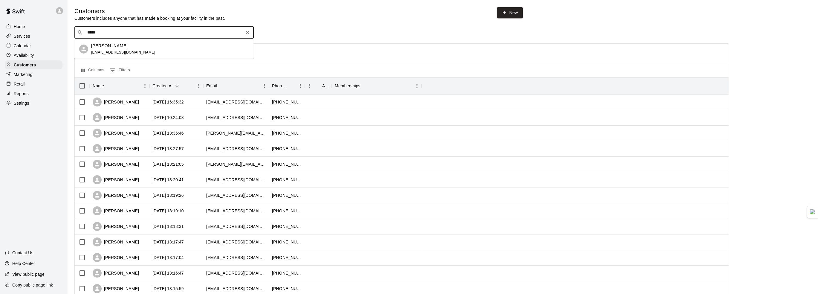
click at [134, 45] on div "[PERSON_NAME]" at bounding box center [123, 46] width 64 height 6
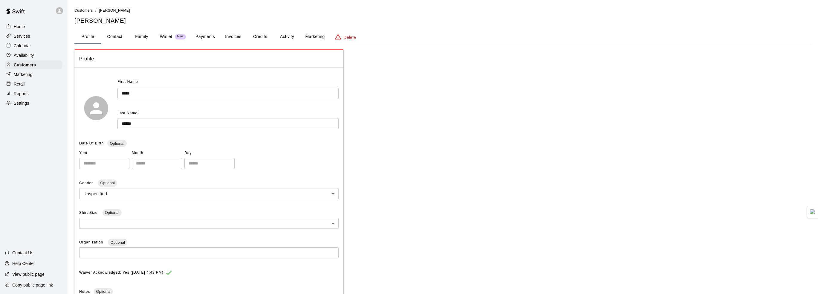
click at [256, 36] on button "Credits" at bounding box center [259, 37] width 27 height 14
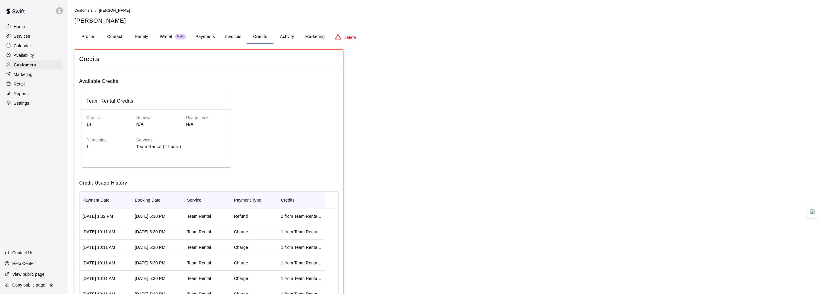
click at [44, 50] on div "Calendar" at bounding box center [34, 45] width 58 height 9
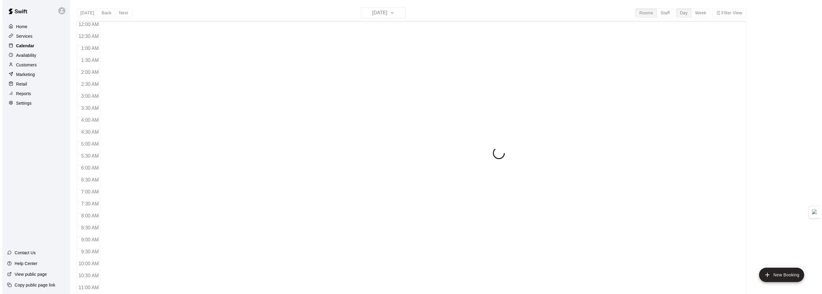
scroll to position [294, 0]
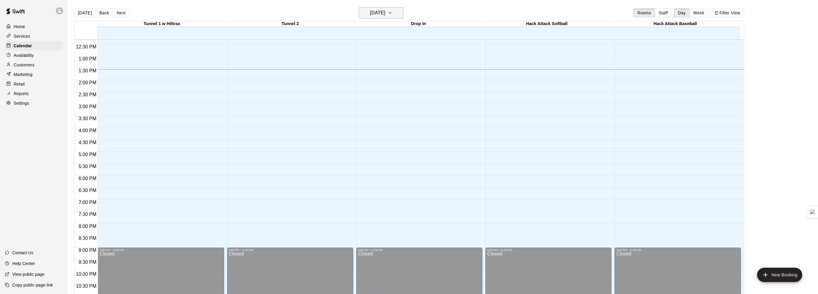
click at [402, 8] on button "[DATE]" at bounding box center [380, 12] width 45 height 11
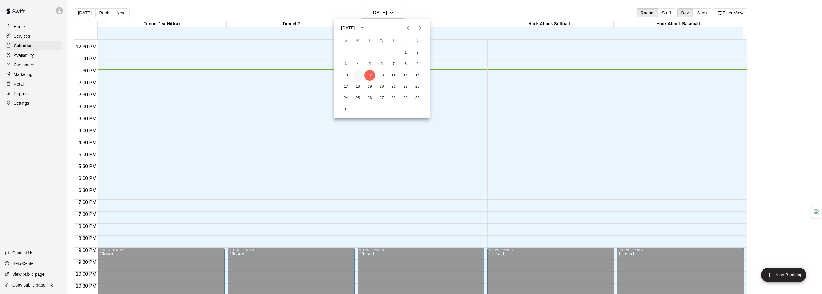
click at [355, 76] on button "11" at bounding box center [357, 75] width 11 height 11
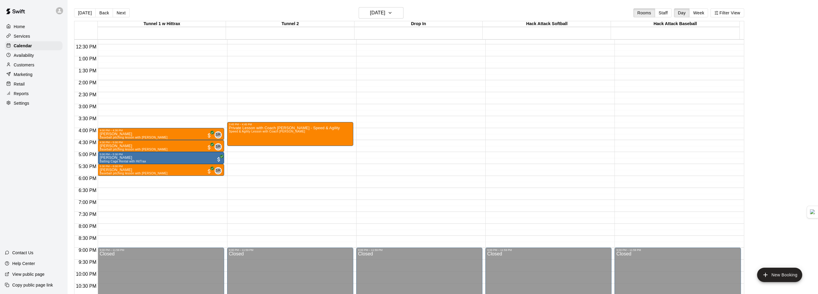
click at [171, 179] on div "12:00 AM – 6:00 AM Closed 4:00 PM – 4:30 PM William Johnson Baseball pitching l…" at bounding box center [161, 32] width 126 height 574
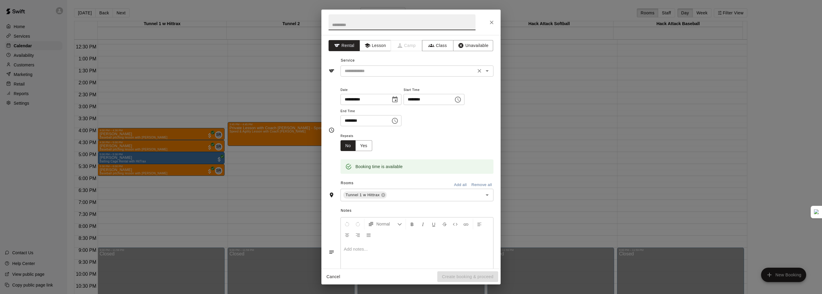
click at [375, 72] on input "text" at bounding box center [408, 70] width 132 height 7
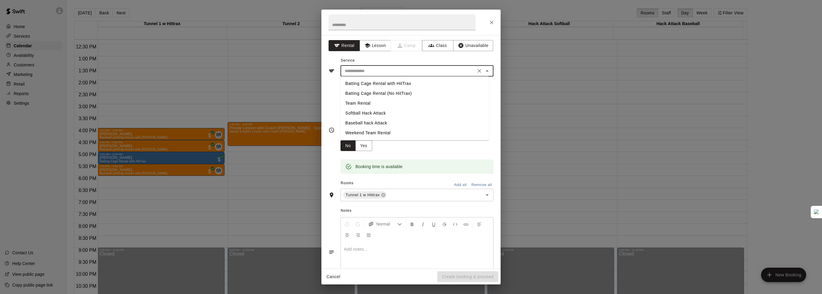
click at [370, 101] on li "Team Rental" at bounding box center [415, 103] width 148 height 10
type input "**********"
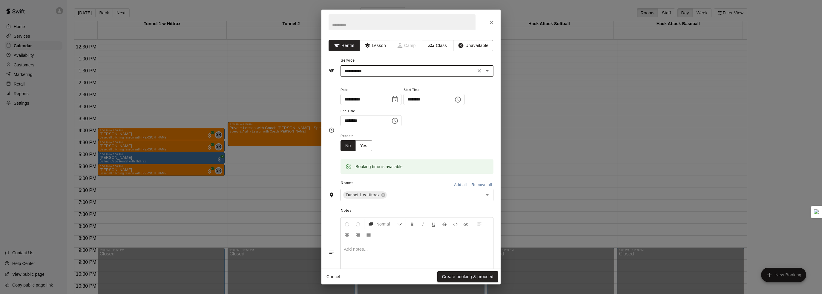
click at [484, 184] on button "Remove all" at bounding box center [482, 184] width 24 height 9
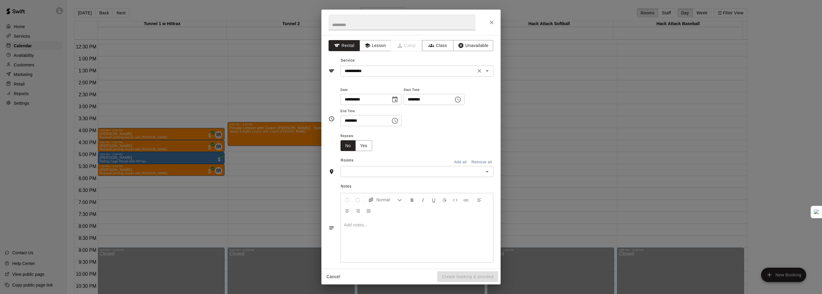
click at [373, 73] on input "**********" at bounding box center [408, 70] width 132 height 7
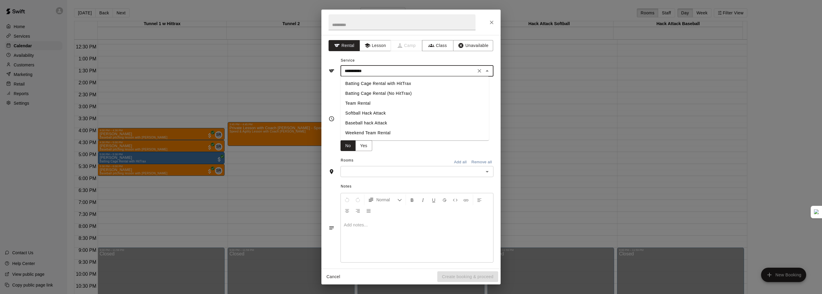
click at [373, 73] on input "**********" at bounding box center [408, 70] width 132 height 7
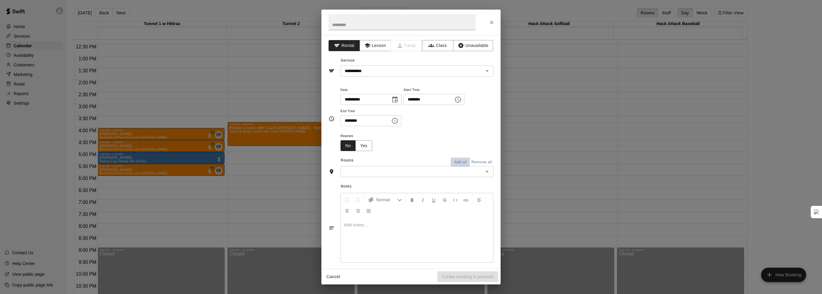
click at [451, 163] on button "Add all" at bounding box center [460, 161] width 19 height 9
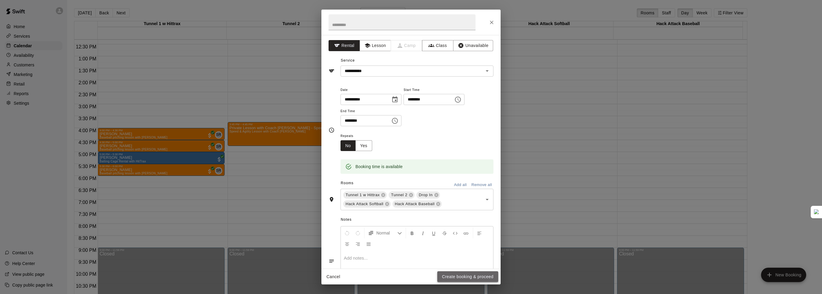
click at [460, 275] on button "Create booking & proceed" at bounding box center [467, 276] width 61 height 11
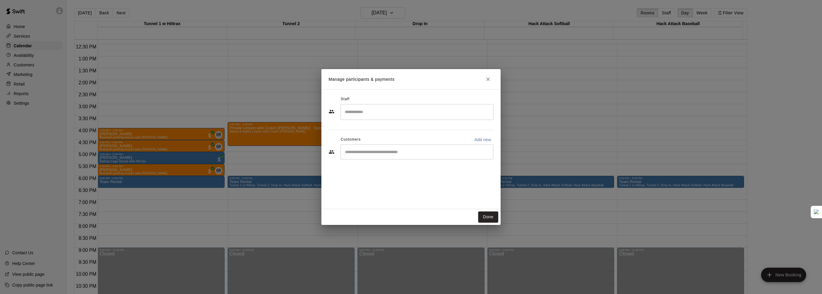
click at [409, 151] on input "Start typing to search customers..." at bounding box center [417, 152] width 148 height 6
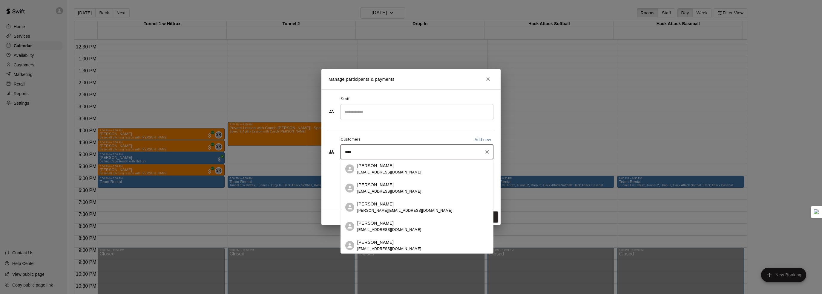
type input "*****"
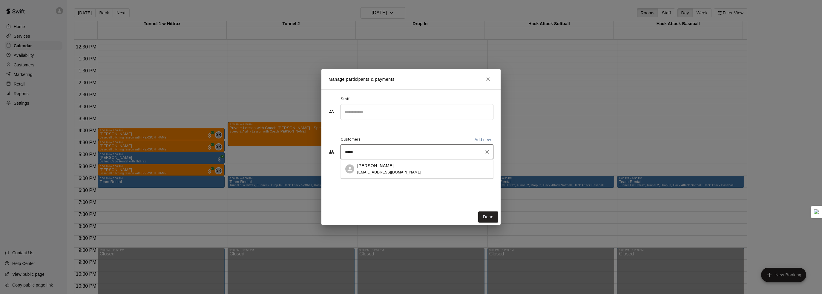
click at [407, 168] on div "Mandi Harvey mmeador1555@gmail.com" at bounding box center [422, 168] width 131 height 13
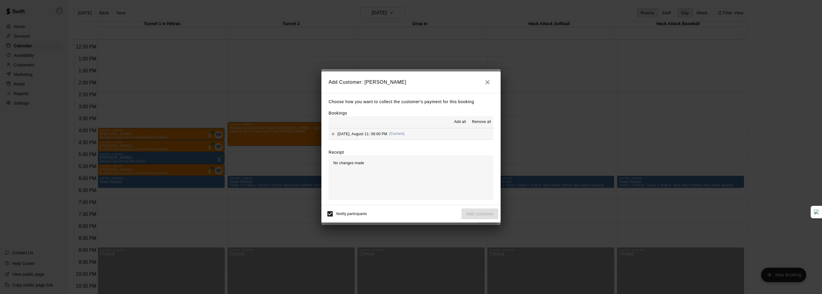
click at [454, 121] on span "Add all" at bounding box center [460, 122] width 12 height 6
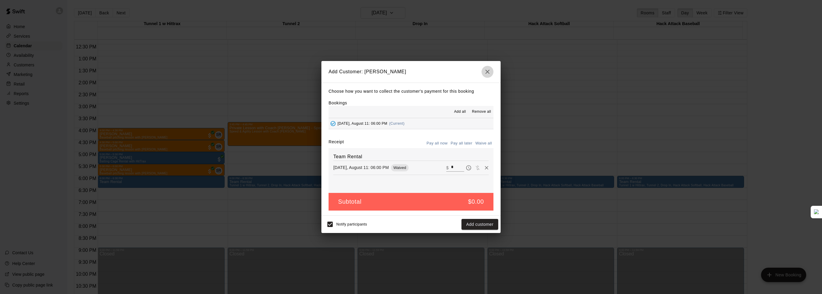
click at [485, 73] on icon "button" at bounding box center [487, 71] width 7 height 7
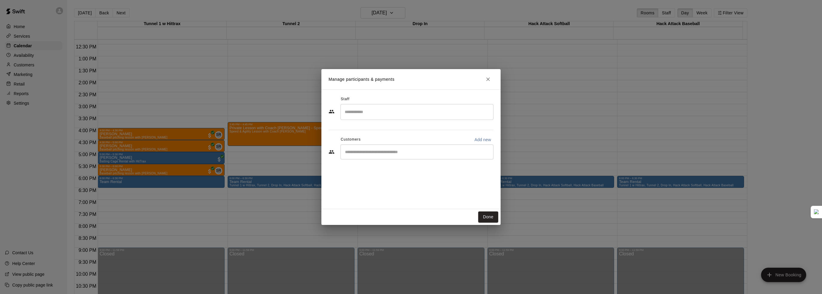
click at [489, 83] on button "Close" at bounding box center [488, 79] width 11 height 11
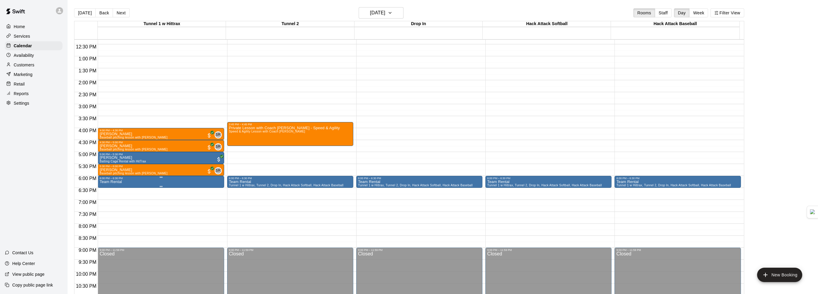
click at [108, 185] on icon "edit" at bounding box center [104, 185] width 7 height 7
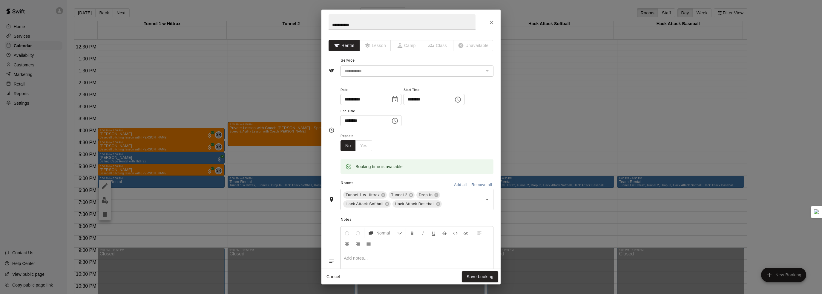
click at [376, 119] on input "********" at bounding box center [364, 120] width 46 height 11
type input "********"
click at [471, 276] on button "Save booking" at bounding box center [480, 276] width 36 height 11
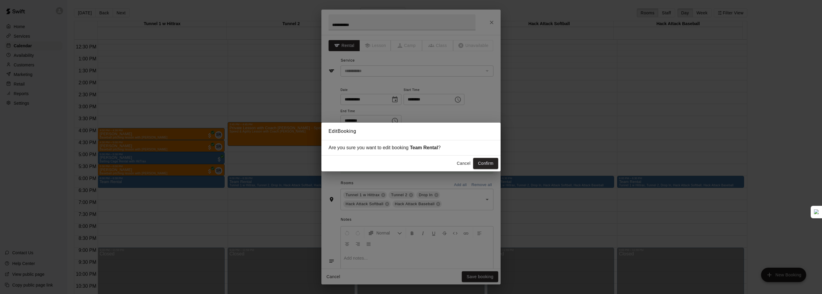
click at [463, 162] on button "Cancel" at bounding box center [463, 163] width 19 height 11
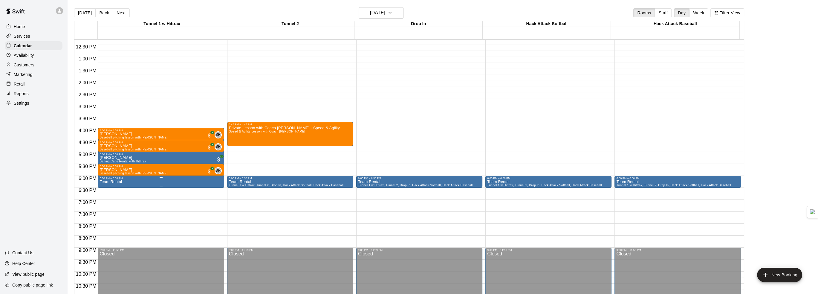
click at [105, 214] on icon "delete" at bounding box center [105, 213] width 4 height 5
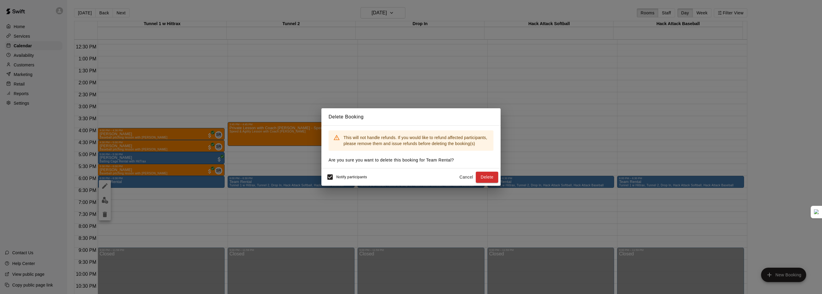
click at [493, 174] on button "Delete" at bounding box center [487, 176] width 22 height 11
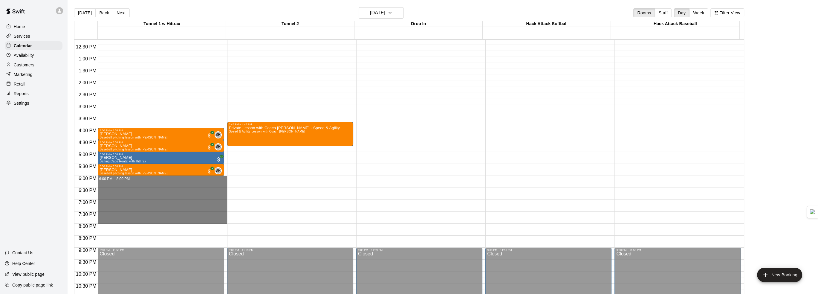
drag, startPoint x: 119, startPoint y: 178, endPoint x: 123, endPoint y: 219, distance: 41.4
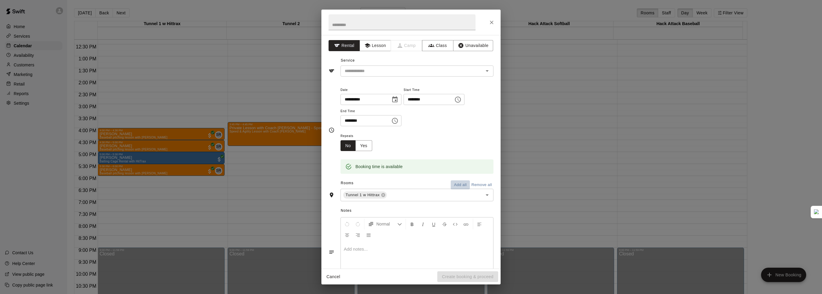
click at [457, 185] on button "Add all" at bounding box center [460, 184] width 19 height 9
click at [376, 70] on input "text" at bounding box center [408, 70] width 132 height 7
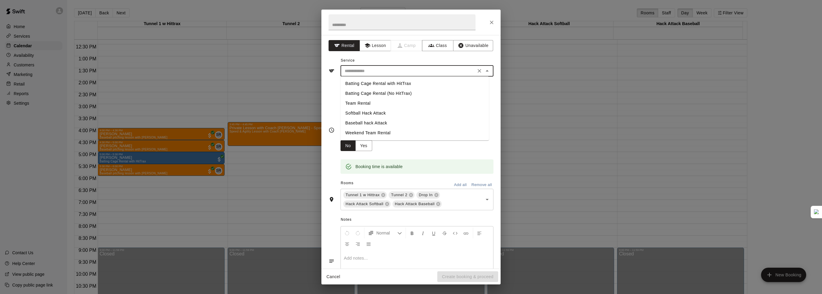
click at [367, 103] on li "Team Rental" at bounding box center [415, 103] width 148 height 10
type input "**********"
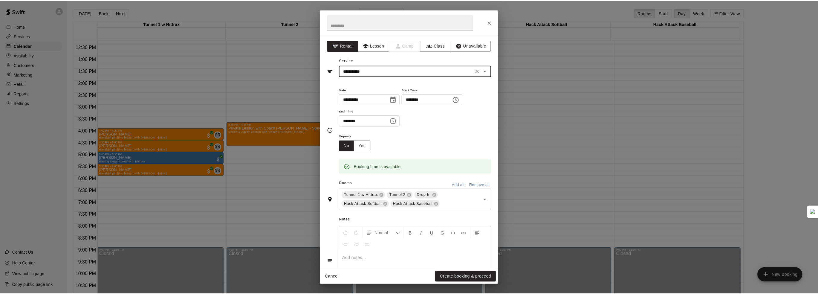
scroll to position [38, 0]
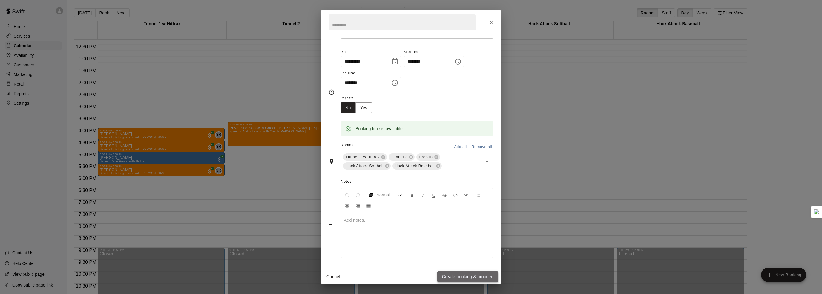
click at [474, 278] on button "Create booking & proceed" at bounding box center [467, 276] width 61 height 11
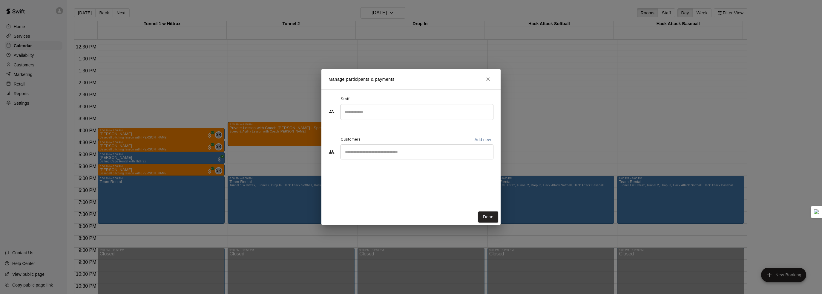
click at [387, 154] on input "Start typing to search customers..." at bounding box center [417, 152] width 148 height 6
type input "*****"
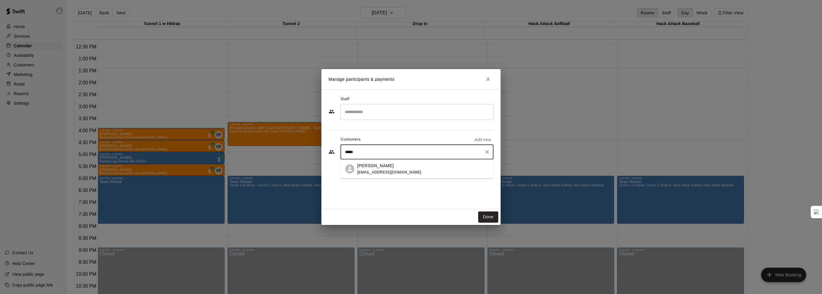
click at [385, 165] on p "[PERSON_NAME]" at bounding box center [375, 165] width 36 height 6
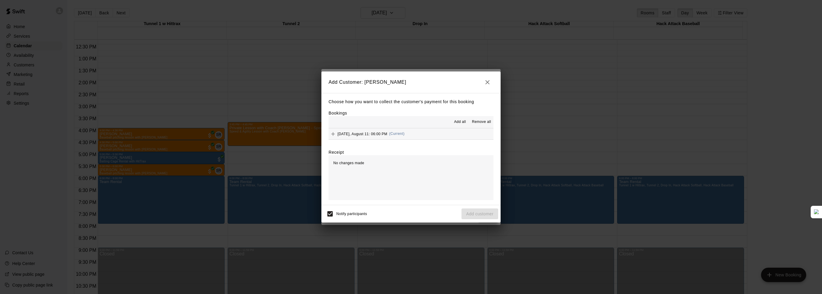
click at [460, 120] on span "Add all" at bounding box center [460, 122] width 12 height 6
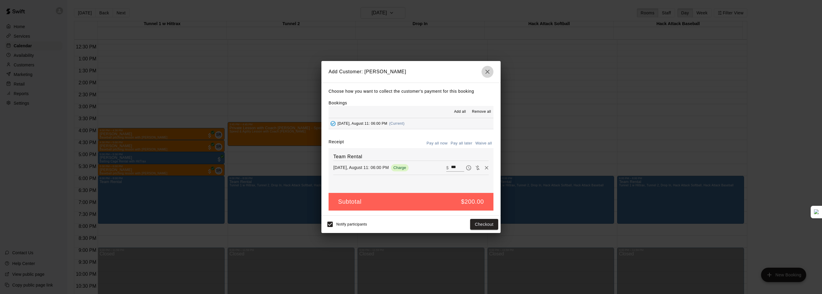
click at [490, 73] on icon "button" at bounding box center [487, 71] width 7 height 7
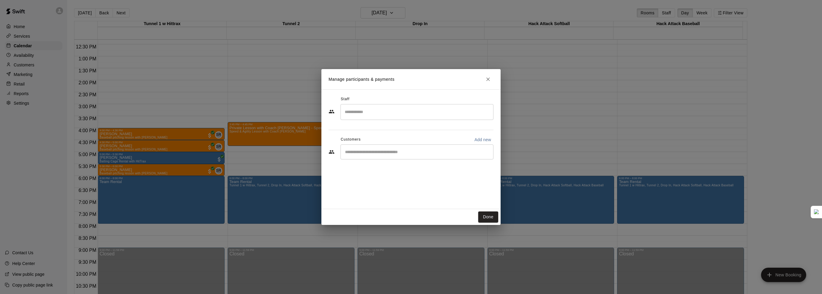
click at [489, 81] on icon "Close" at bounding box center [488, 79] width 6 height 6
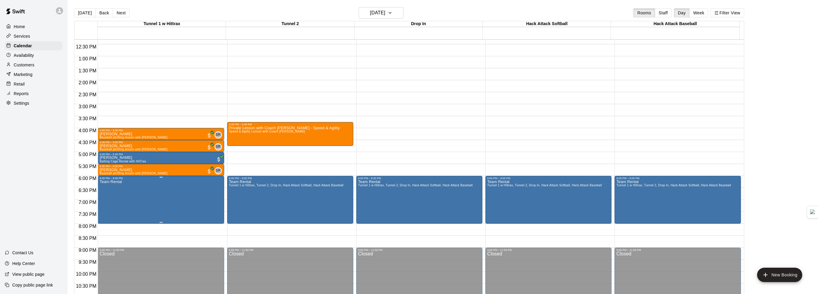
click at [102, 218] on button "delete" at bounding box center [105, 214] width 12 height 12
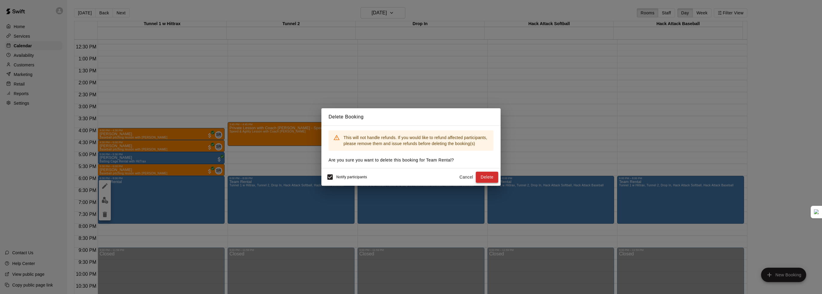
click at [484, 174] on button "Delete" at bounding box center [487, 176] width 22 height 11
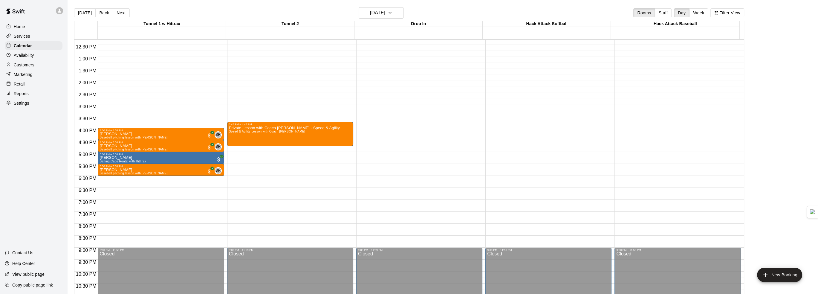
click at [39, 69] on div "Customers" at bounding box center [34, 64] width 58 height 9
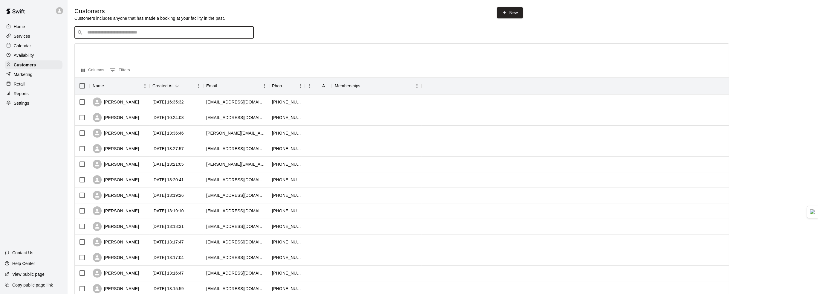
drag, startPoint x: 124, startPoint y: 34, endPoint x: 122, endPoint y: 32, distance: 3.6
click at [124, 34] on input "Search customers by name or email" at bounding box center [167, 33] width 165 height 6
type input "*****"
click at [118, 52] on span "[EMAIL_ADDRESS][DOMAIN_NAME]" at bounding box center [123, 52] width 64 height 4
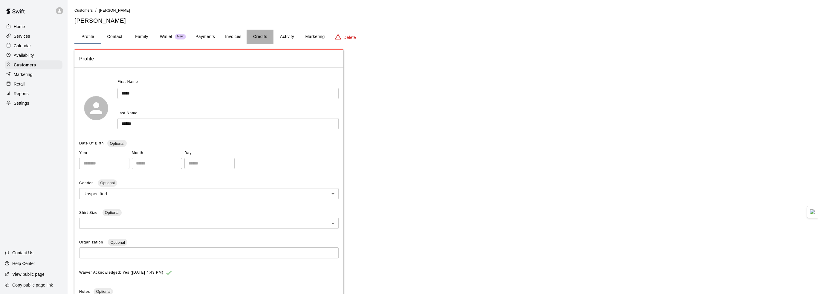
click at [261, 38] on button "Credits" at bounding box center [259, 37] width 27 height 14
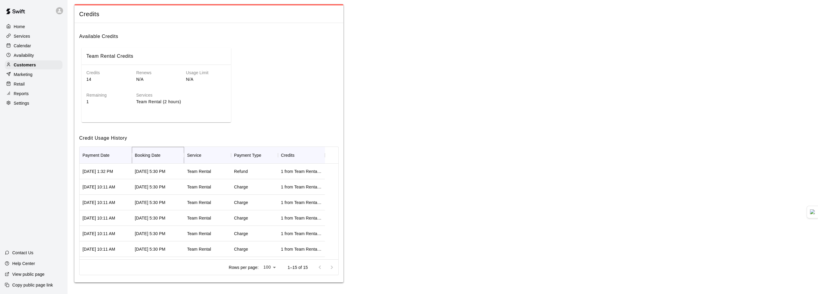
click at [163, 154] on icon "Sort" at bounding box center [164, 154] width 5 height 5
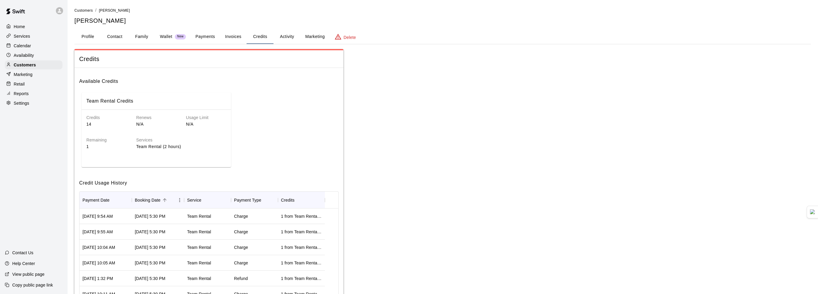
click at [288, 39] on button "Activity" at bounding box center [286, 37] width 27 height 14
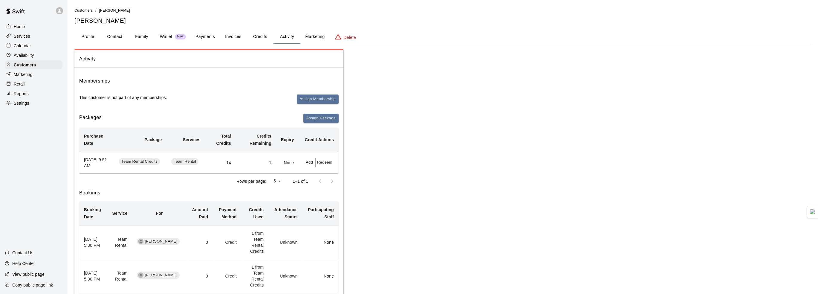
click at [34, 47] on div "Calendar" at bounding box center [34, 45] width 58 height 9
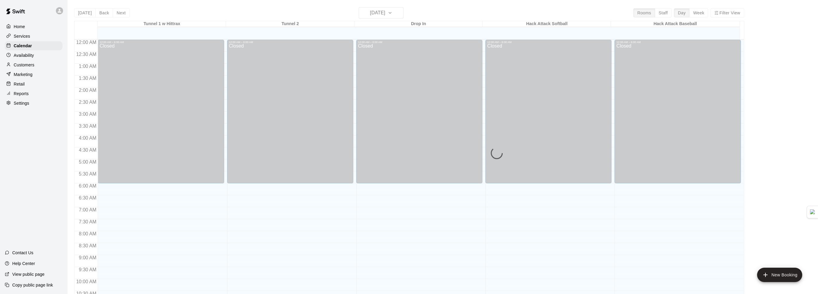
scroll to position [294, 0]
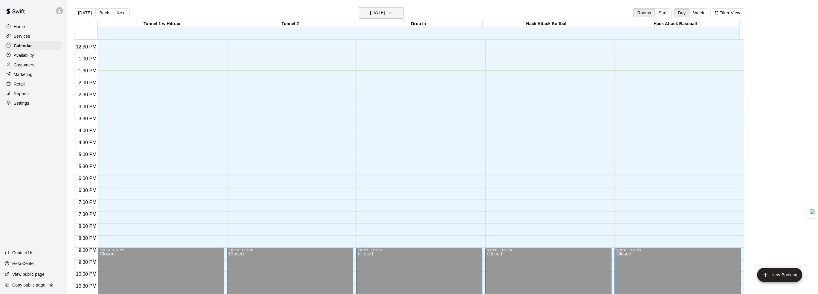
click at [385, 12] on h6 "[DATE]" at bounding box center [377, 13] width 15 height 8
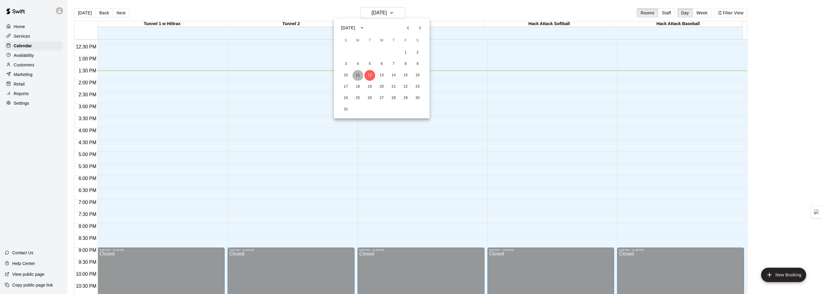
click at [356, 75] on button "11" at bounding box center [357, 75] width 11 height 11
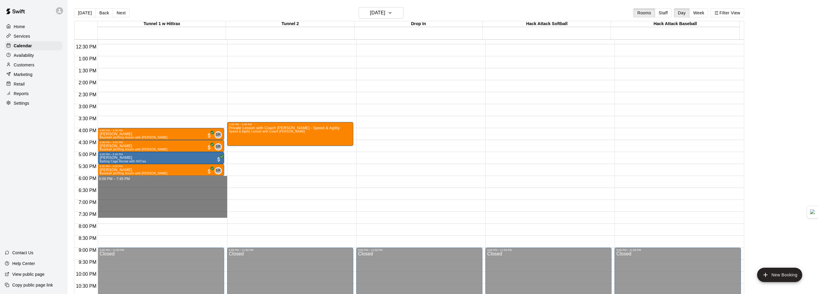
drag, startPoint x: 128, startPoint y: 178, endPoint x: 128, endPoint y: 212, distance: 33.8
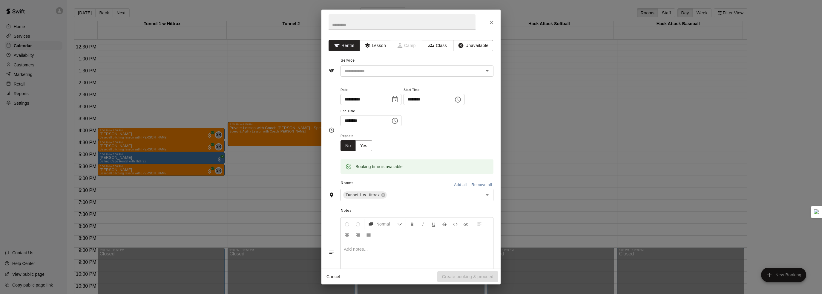
click at [485, 23] on div at bounding box center [410, 22] width 179 height 25
click at [489, 21] on icon "Close" at bounding box center [492, 22] width 6 height 6
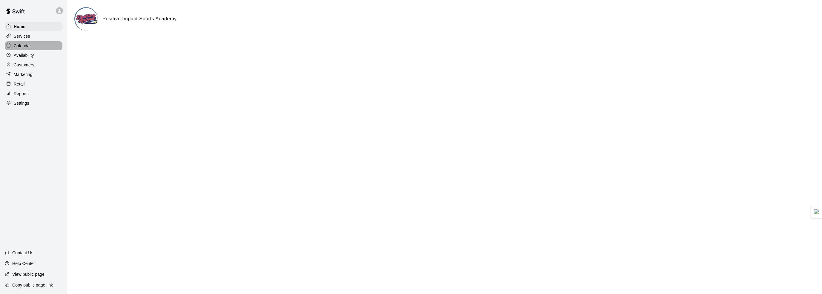
click at [39, 47] on div "Calendar" at bounding box center [34, 45] width 58 height 9
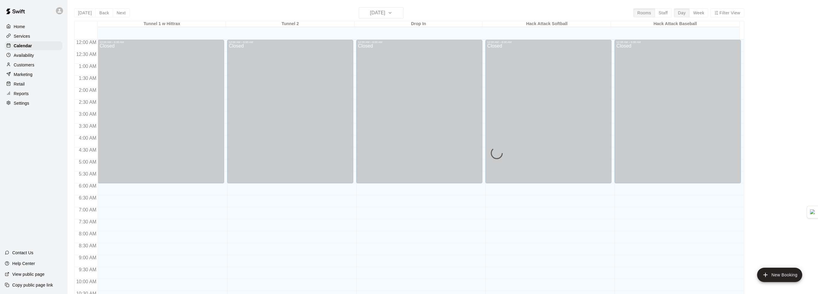
scroll to position [294, 0]
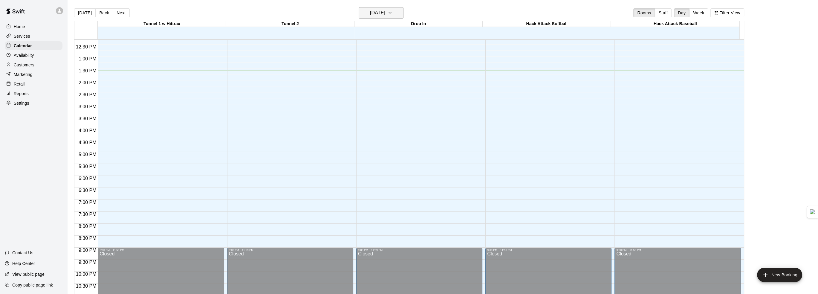
click at [385, 14] on h6 "[DATE]" at bounding box center [377, 13] width 15 height 8
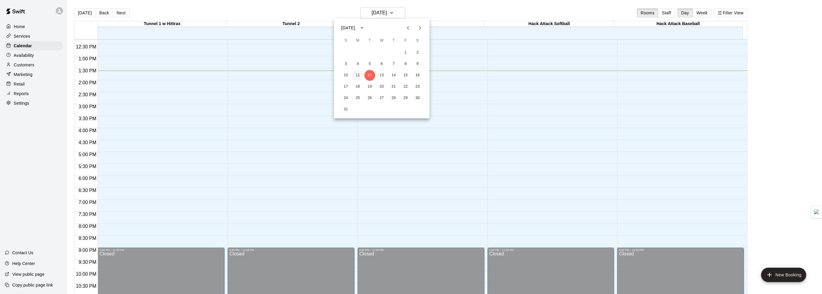
click at [357, 72] on button "11" at bounding box center [357, 75] width 11 height 11
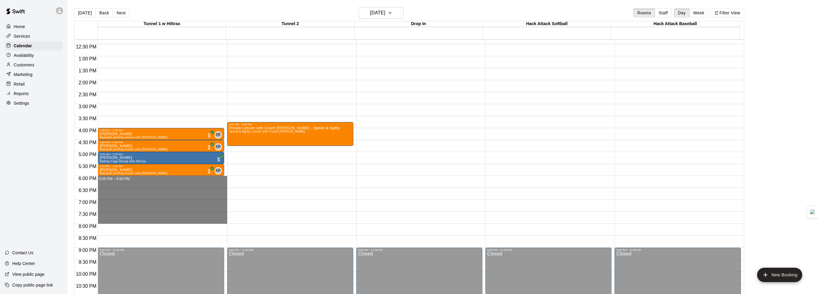
drag, startPoint x: 130, startPoint y: 177, endPoint x: 134, endPoint y: 220, distance: 43.2
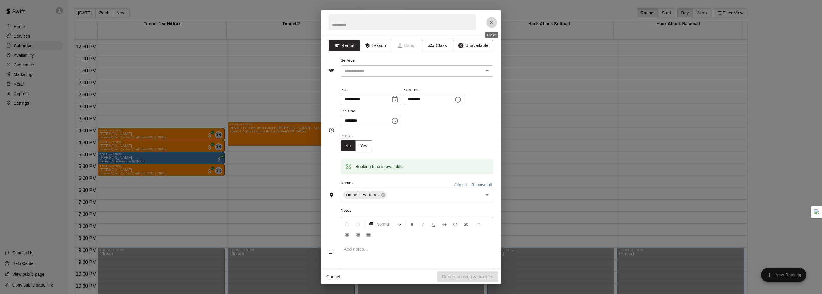
click at [492, 23] on icon "Close" at bounding box center [492, 22] width 6 height 6
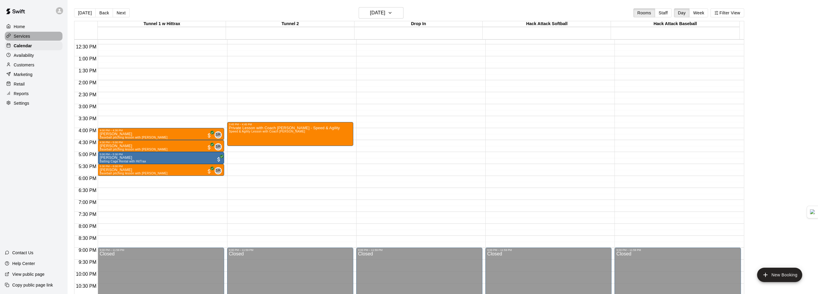
click at [36, 37] on div "Services" at bounding box center [34, 36] width 58 height 9
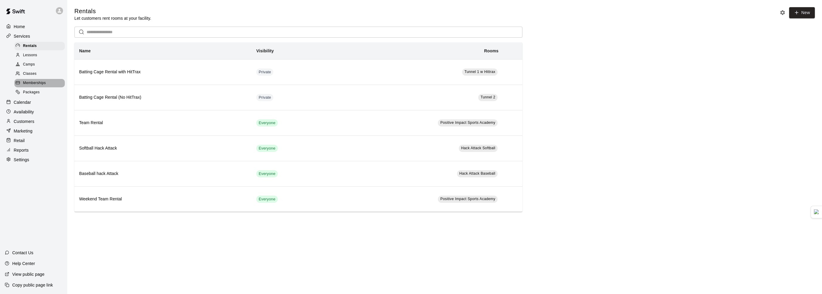
click at [37, 85] on span "Memberships" at bounding box center [34, 83] width 23 height 6
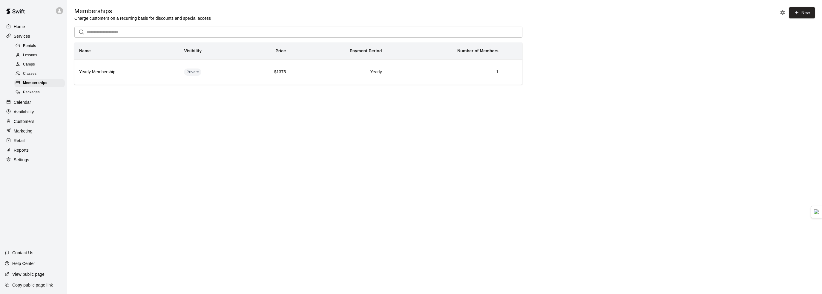
click at [38, 45] on div "Rentals" at bounding box center [39, 46] width 50 height 8
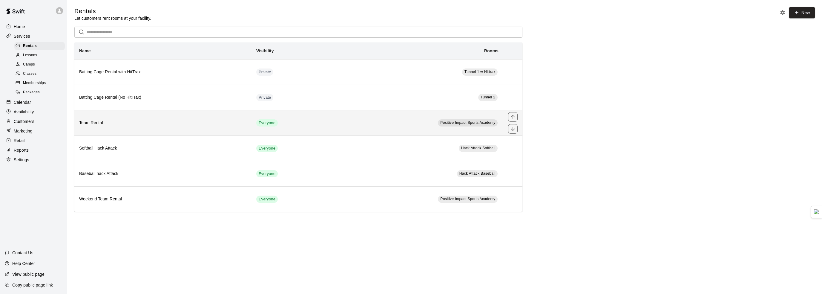
click at [125, 119] on th "Team Rental" at bounding box center [162, 122] width 177 height 25
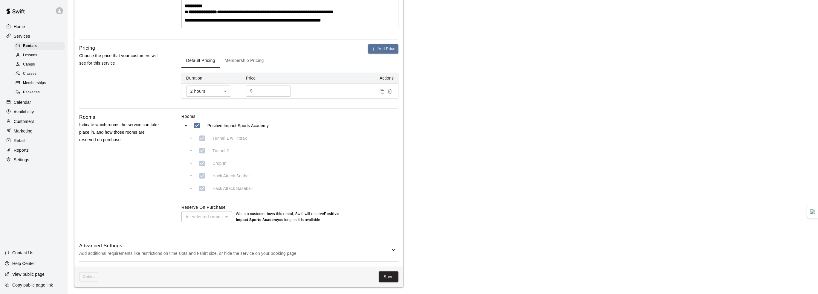
scroll to position [285, 0]
click at [398, 275] on button "Save" at bounding box center [388, 276] width 20 height 11
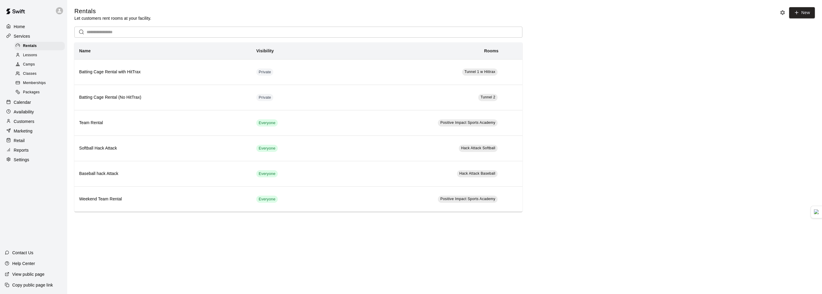
click at [35, 106] on div "Calendar" at bounding box center [34, 102] width 58 height 9
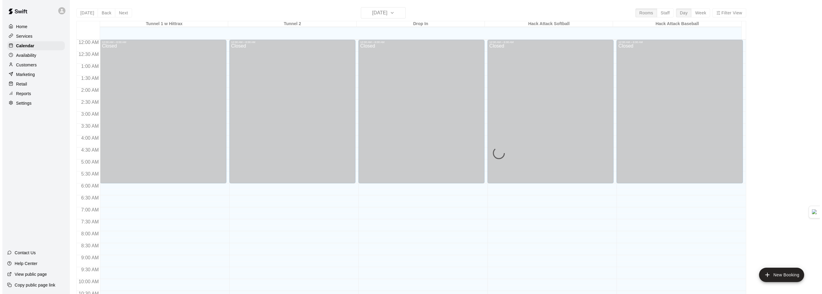
scroll to position [294, 0]
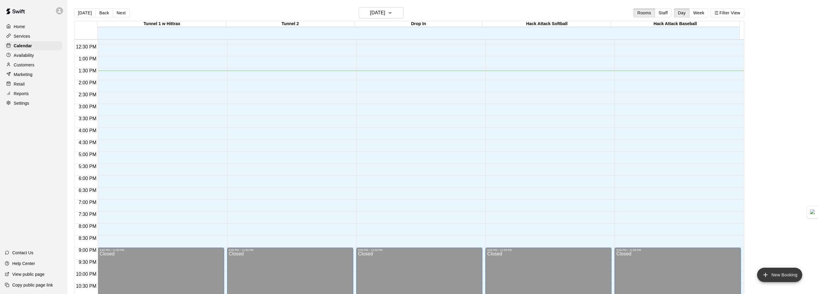
click at [775, 276] on button "New Booking" at bounding box center [779, 274] width 45 height 14
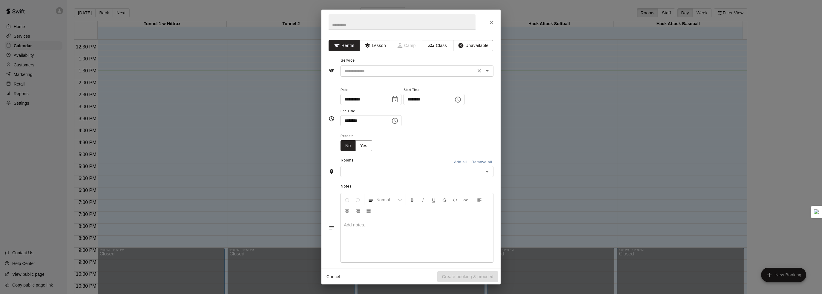
click at [380, 69] on input "text" at bounding box center [408, 70] width 132 height 7
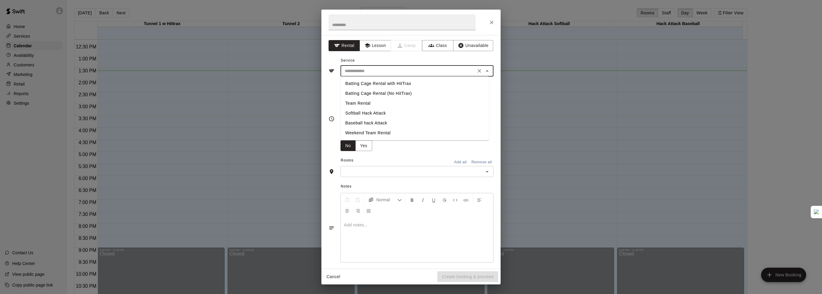
click at [372, 101] on li "Team Rental" at bounding box center [415, 103] width 148 height 10
type input "**********"
click at [398, 97] on icon "Choose date, selected date is Aug 12, 2025" at bounding box center [394, 99] width 5 height 6
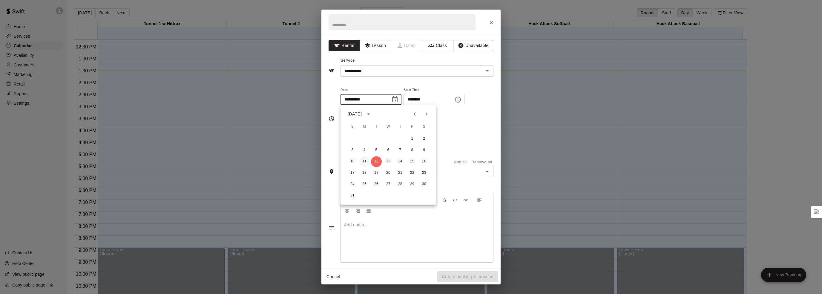
click at [364, 161] on button "11" at bounding box center [364, 161] width 11 height 11
type input "**********"
click at [446, 99] on input "********" at bounding box center [427, 99] width 46 height 11
drag, startPoint x: 447, startPoint y: 99, endPoint x: 387, endPoint y: 94, distance: 59.9
click at [392, 94] on div "**********" at bounding box center [417, 106] width 153 height 40
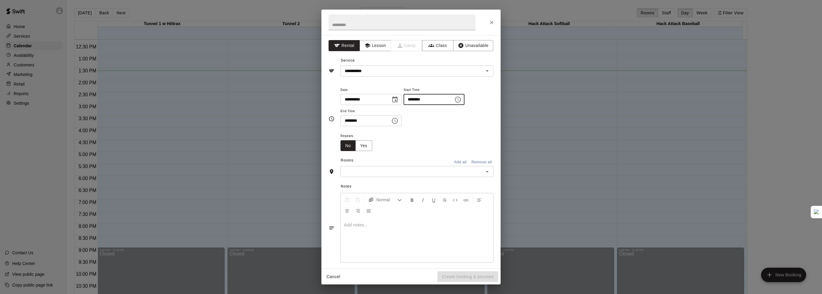
click at [450, 103] on input "********" at bounding box center [427, 99] width 46 height 11
type input "********"
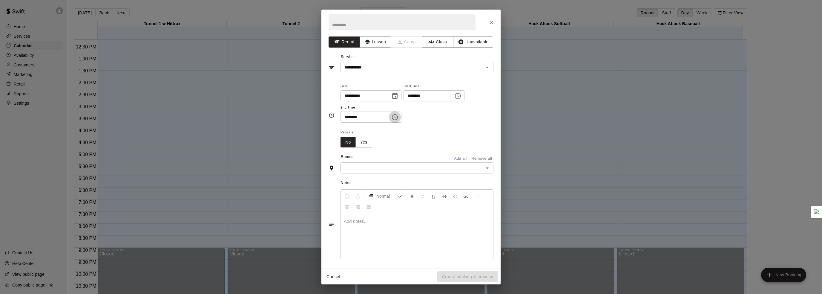
scroll to position [5, 0]
click at [454, 157] on button "Add all" at bounding box center [460, 157] width 19 height 9
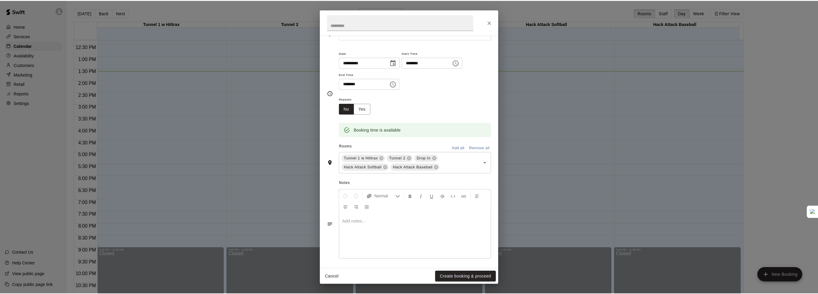
scroll to position [38, 0]
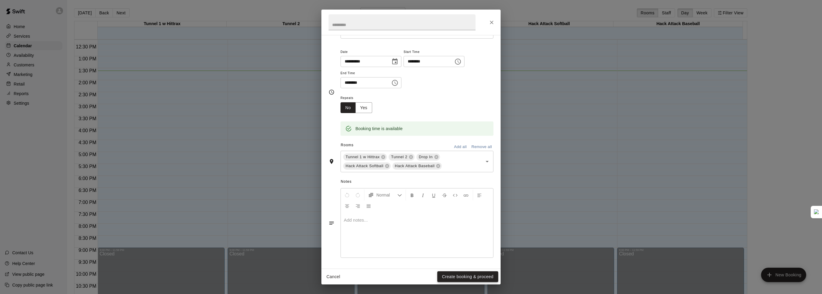
click at [455, 273] on button "Create booking & proceed" at bounding box center [467, 276] width 61 height 11
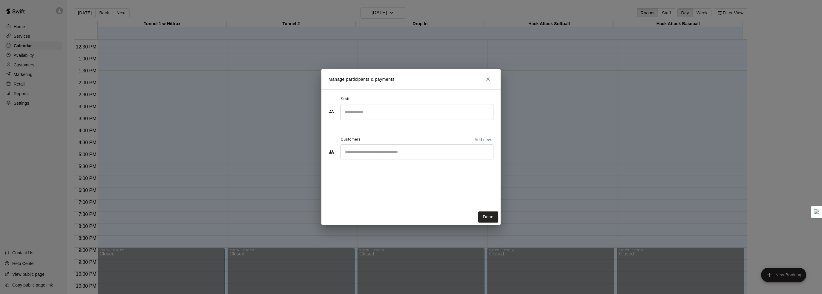
click at [371, 160] on div "Staff ​ Customers Add new ​" at bounding box center [411, 129] width 165 height 71
click at [373, 157] on div "​" at bounding box center [417, 151] width 153 height 15
type input "*****"
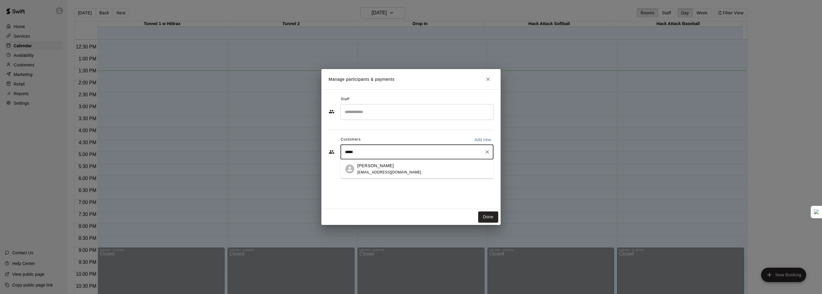
click at [378, 168] on p "[PERSON_NAME]" at bounding box center [375, 165] width 36 height 6
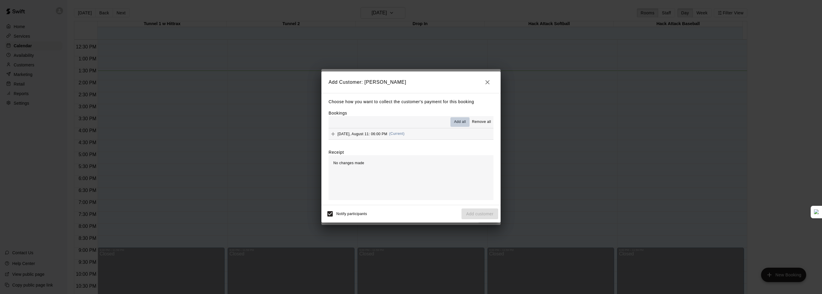
click at [456, 124] on span "Add all" at bounding box center [460, 122] width 12 height 6
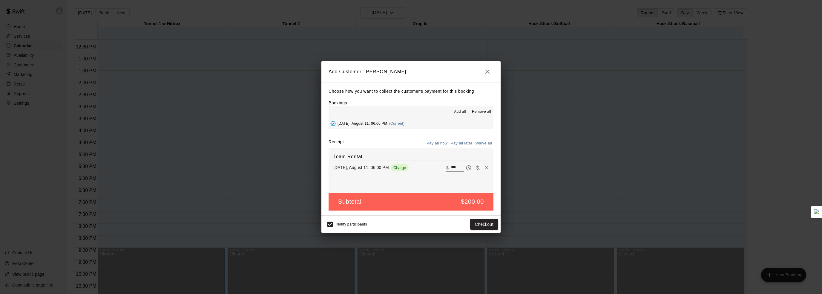
click at [464, 201] on h5 "$200.00" at bounding box center [472, 201] width 23 height 8
click at [485, 168] on icon "Remove" at bounding box center [487, 168] width 4 height 4
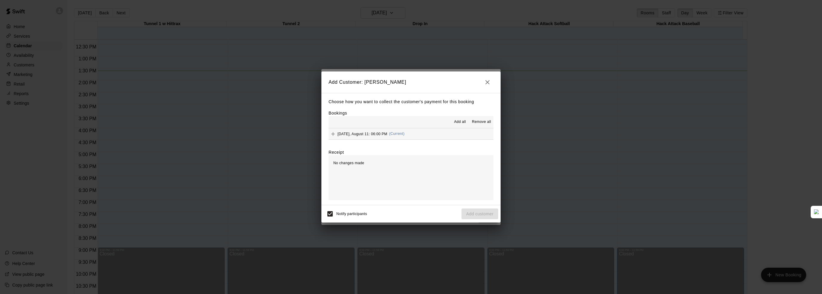
click at [493, 76] on h2 "Add Customer: [PERSON_NAME]" at bounding box center [410, 82] width 179 height 22
click at [489, 81] on icon "button" at bounding box center [487, 82] width 4 height 4
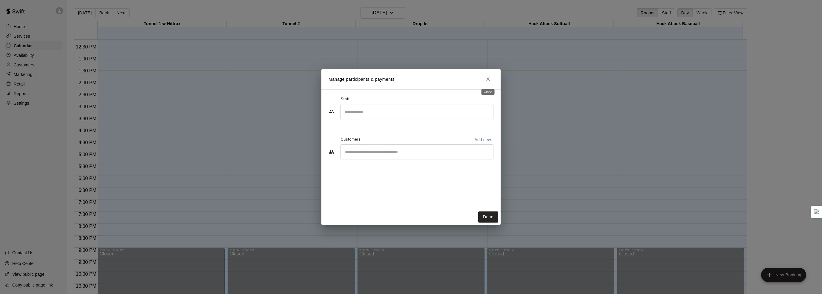
click at [485, 77] on icon "Close" at bounding box center [488, 79] width 6 height 6
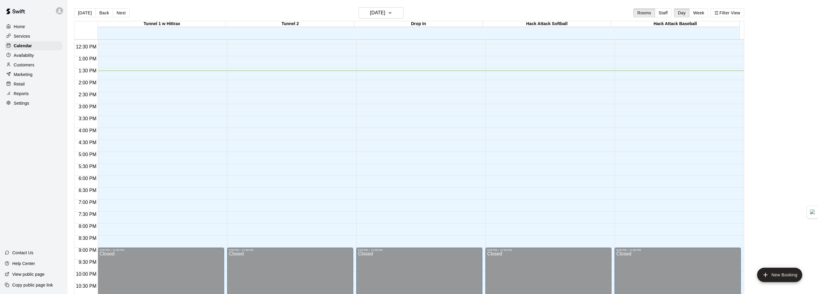
click at [30, 252] on p "Contact Us" at bounding box center [22, 252] width 21 height 6
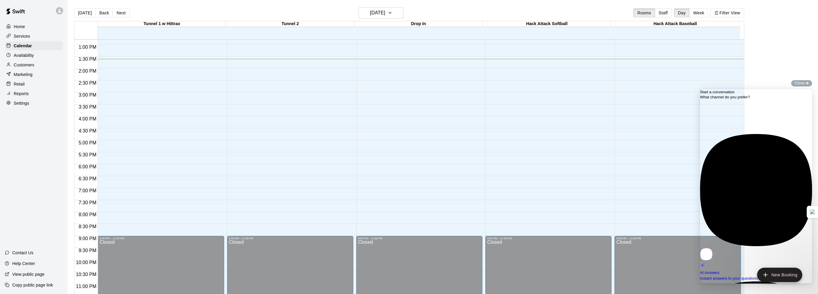
scroll to position [312, 0]
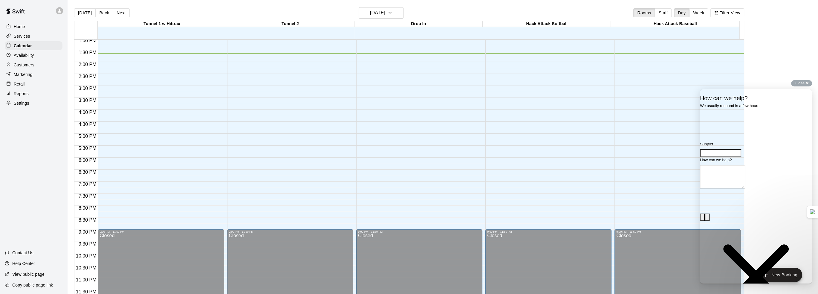
click at [741, 157] on input "Subject" at bounding box center [720, 153] width 41 height 8
type input "**********"
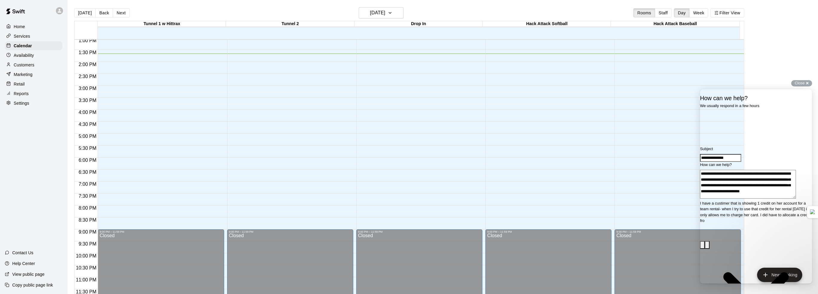
scroll to position [3, 0]
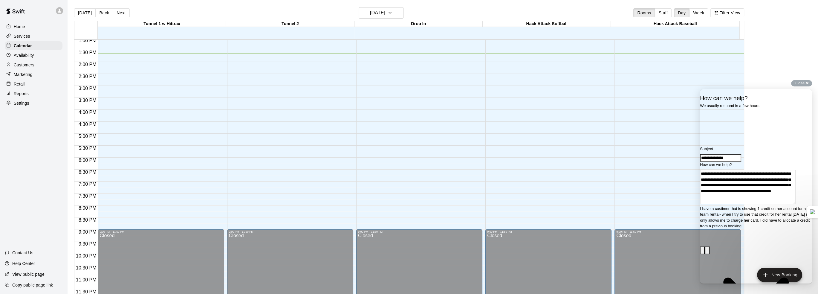
type textarea "**********"
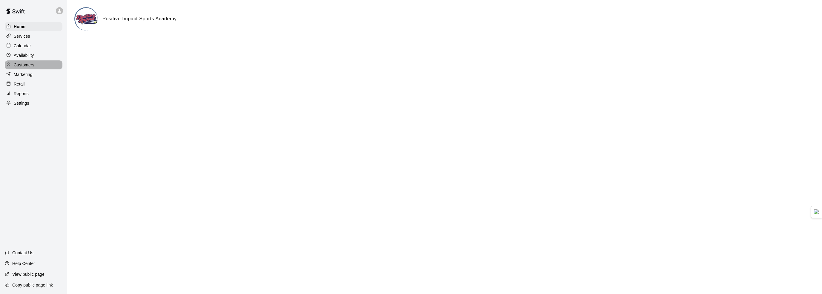
click at [31, 68] on p "Customers" at bounding box center [24, 65] width 21 height 6
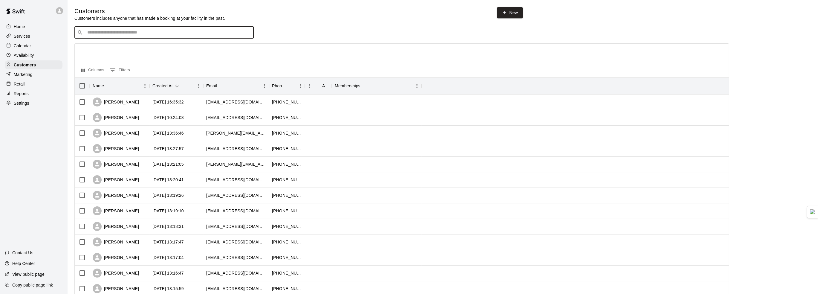
click at [111, 33] on input "Search customers by name or email" at bounding box center [167, 33] width 165 height 6
type input "*****"
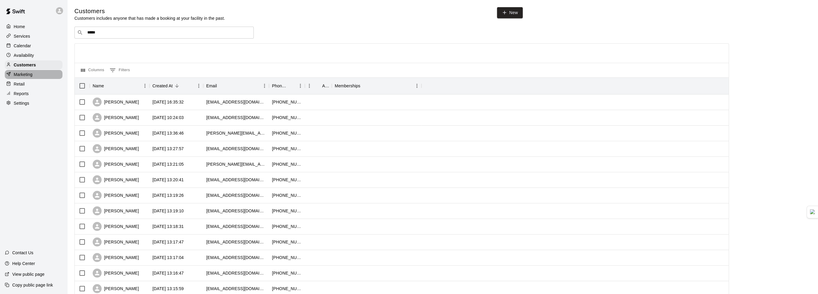
click at [32, 77] on p "Marketing" at bounding box center [23, 74] width 19 height 6
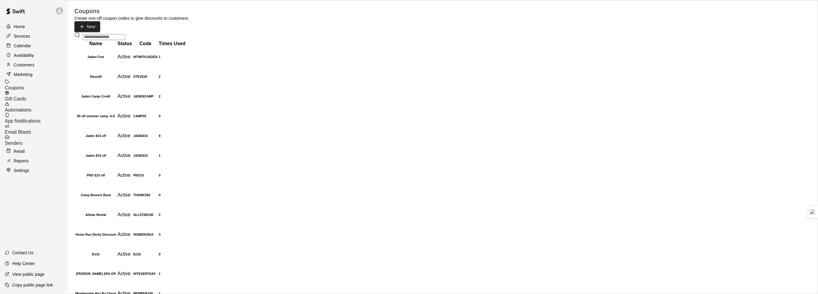
click at [53, 59] on div "Availability" at bounding box center [34, 55] width 58 height 9
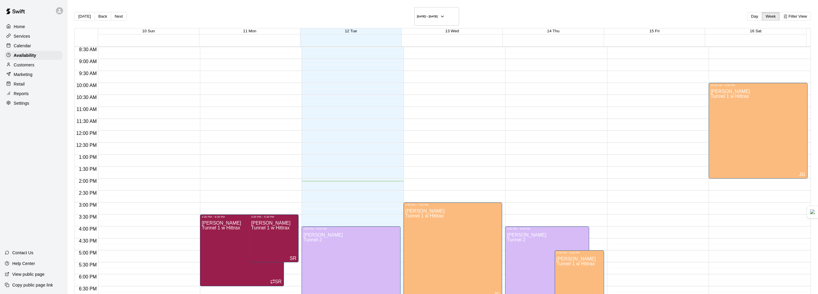
scroll to position [193, 0]
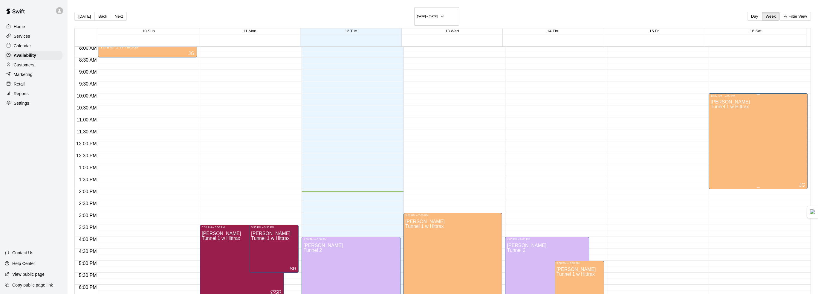
click at [744, 123] on div "Jaden Goodwin Tunnel 1 w Hittrax JG" at bounding box center [757, 244] width 95 height 294
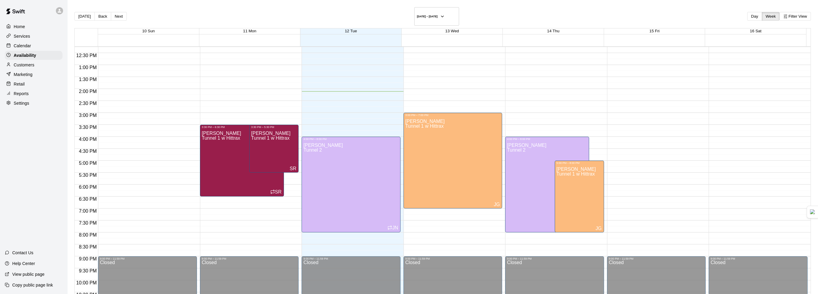
scroll to position [282, 0]
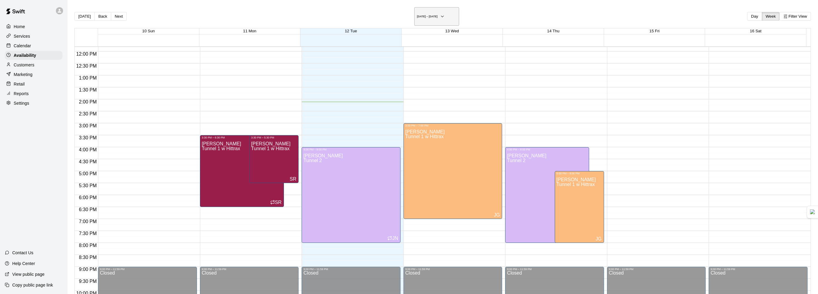
click at [447, 13] on button "August 10 – 16" at bounding box center [436, 16] width 45 height 19
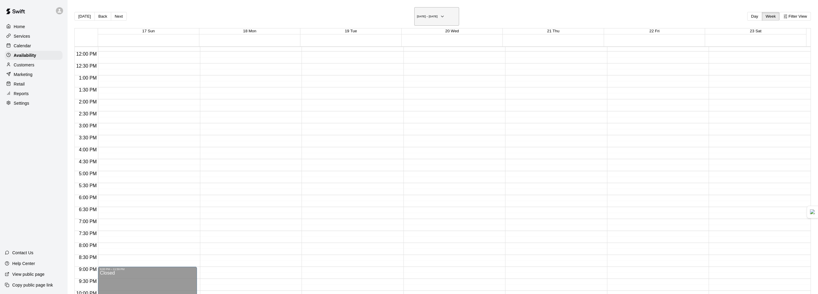
click at [430, 15] on h6 "August 17 – 23" at bounding box center [427, 16] width 21 height 3
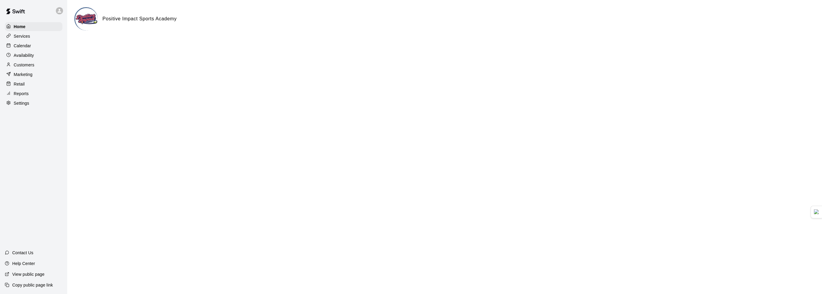
click at [28, 44] on p "Calendar" at bounding box center [22, 46] width 17 height 6
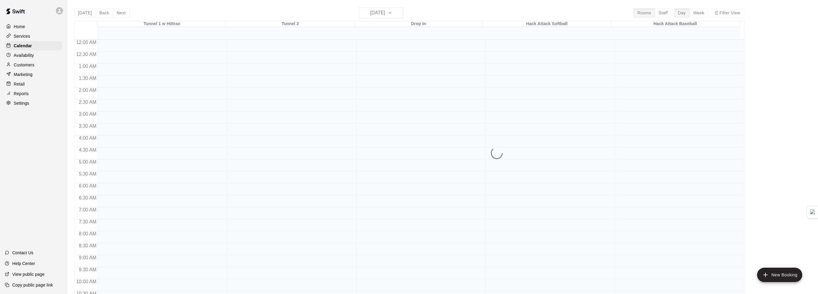
scroll to position [294, 0]
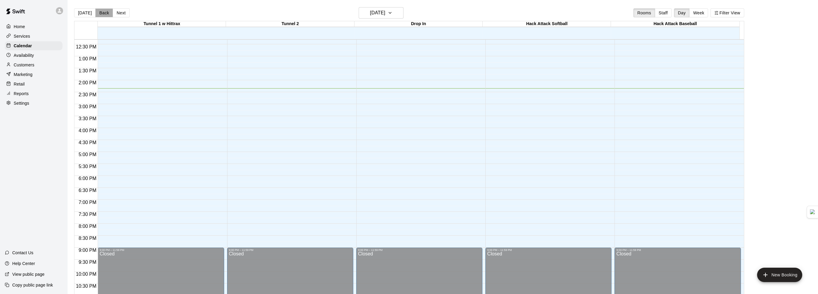
click at [105, 12] on button "Back" at bounding box center [104, 12] width 18 height 9
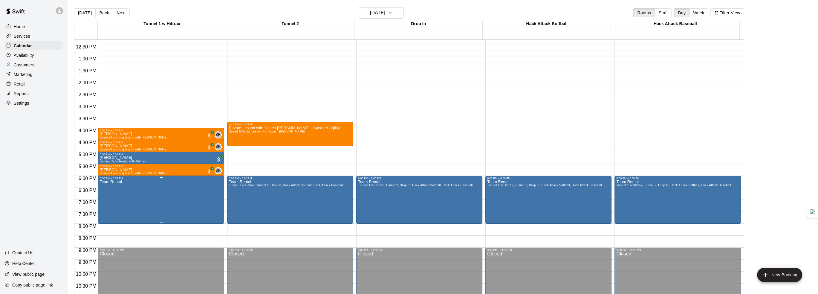
click at [105, 198] on img "edit" at bounding box center [105, 200] width 7 height 7
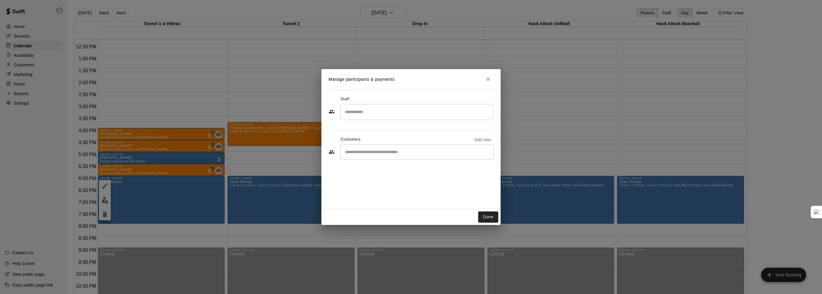
click at [385, 148] on div "​" at bounding box center [417, 151] width 153 height 15
type input "*****"
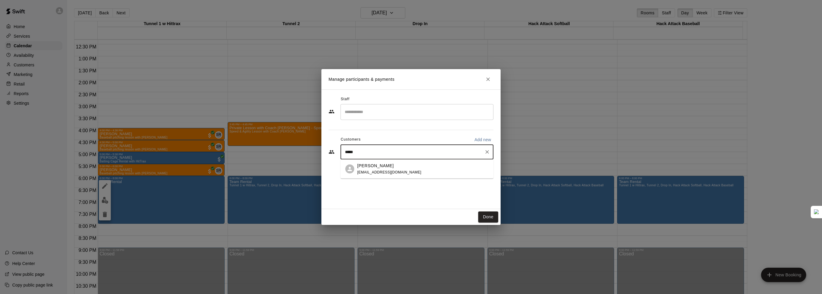
click at [385, 161] on div "Mandi Harvey mmeador1555@gmail.com" at bounding box center [417, 168] width 153 height 19
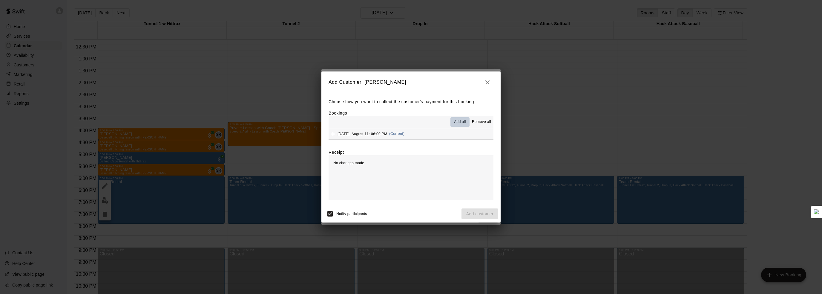
click at [453, 120] on button "Add all" at bounding box center [459, 122] width 19 height 10
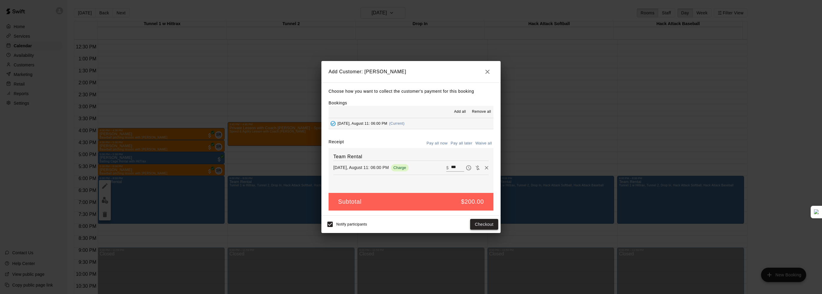
click at [479, 225] on button "Checkout" at bounding box center [484, 224] width 28 height 11
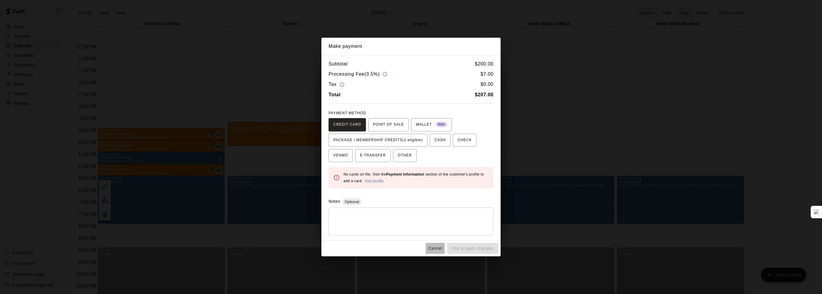
click at [434, 245] on button "Cancel" at bounding box center [435, 248] width 19 height 11
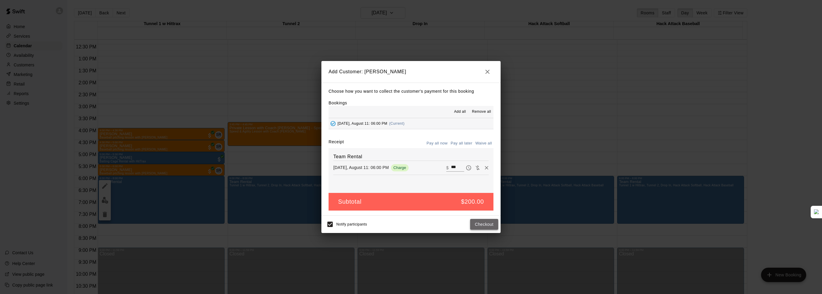
click at [480, 223] on button "Checkout" at bounding box center [484, 224] width 28 height 11
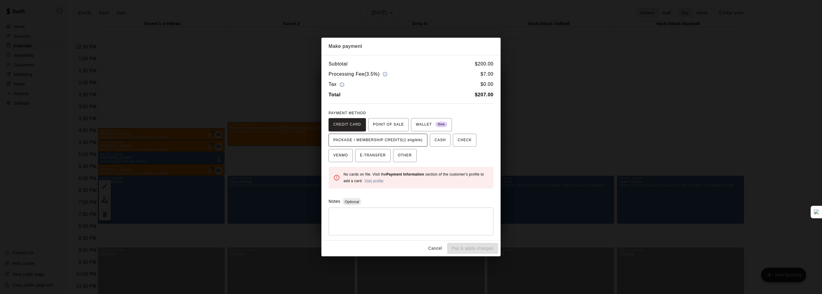
click at [384, 138] on span "PACKAGE / MEMBERSHIP CREDITS (1 eligible)" at bounding box center [377, 140] width 89 height 10
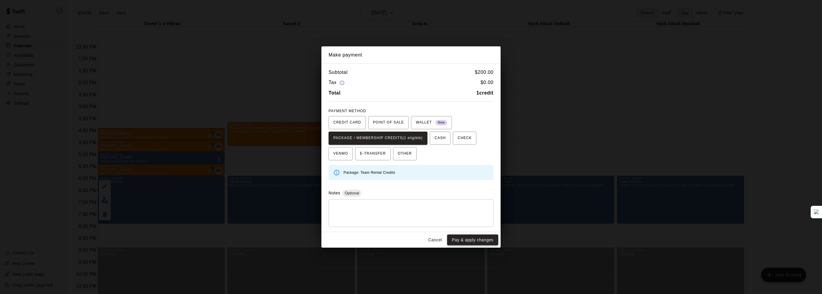
click at [474, 239] on button "Pay & apply changes" at bounding box center [472, 239] width 51 height 11
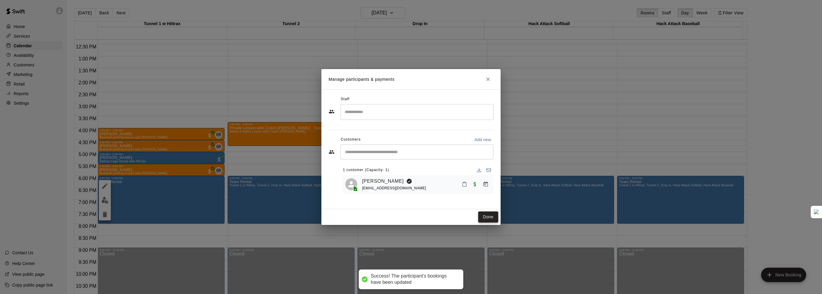
click at [480, 214] on button "Done" at bounding box center [488, 216] width 20 height 11
